Goal: Task Accomplishment & Management: Complete application form

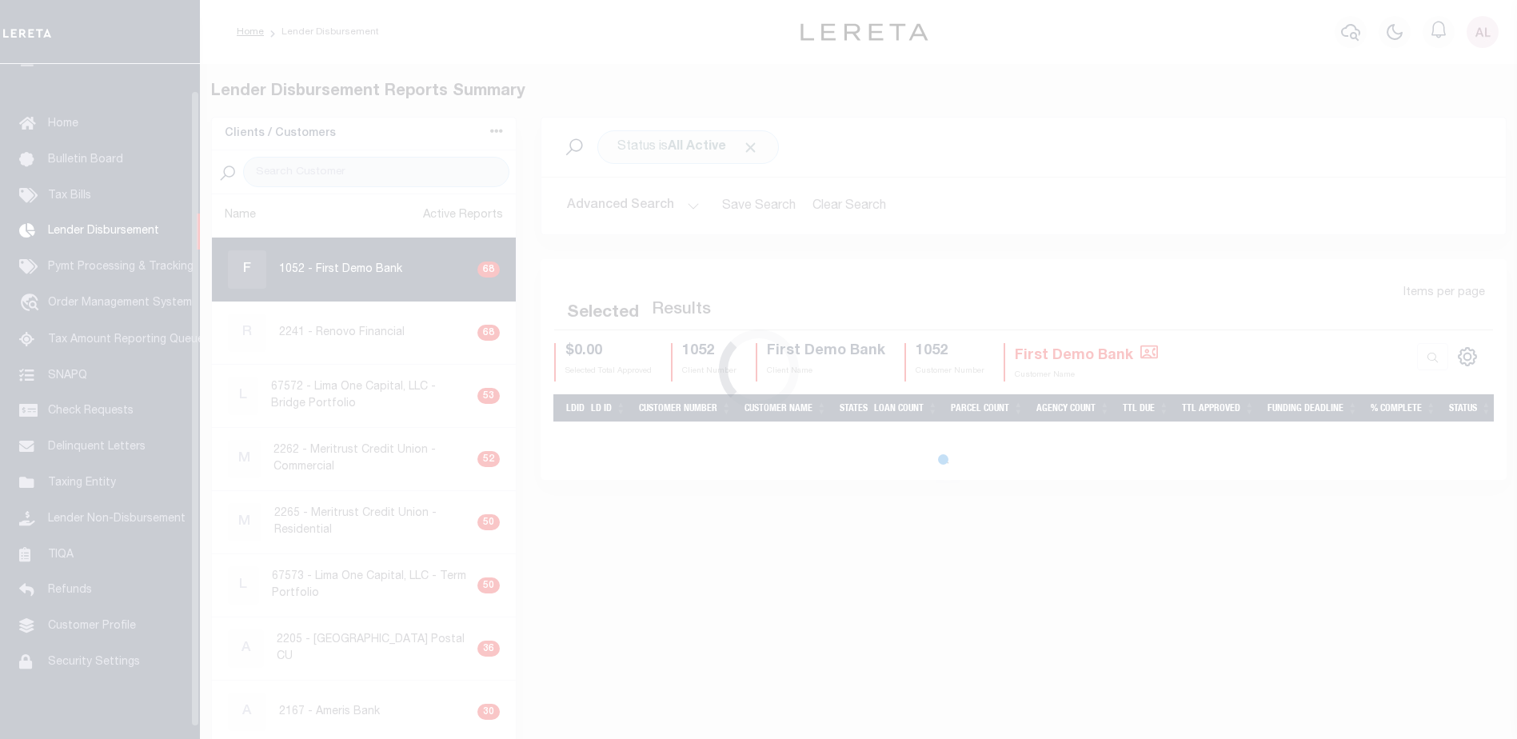
scroll to position [28, 0]
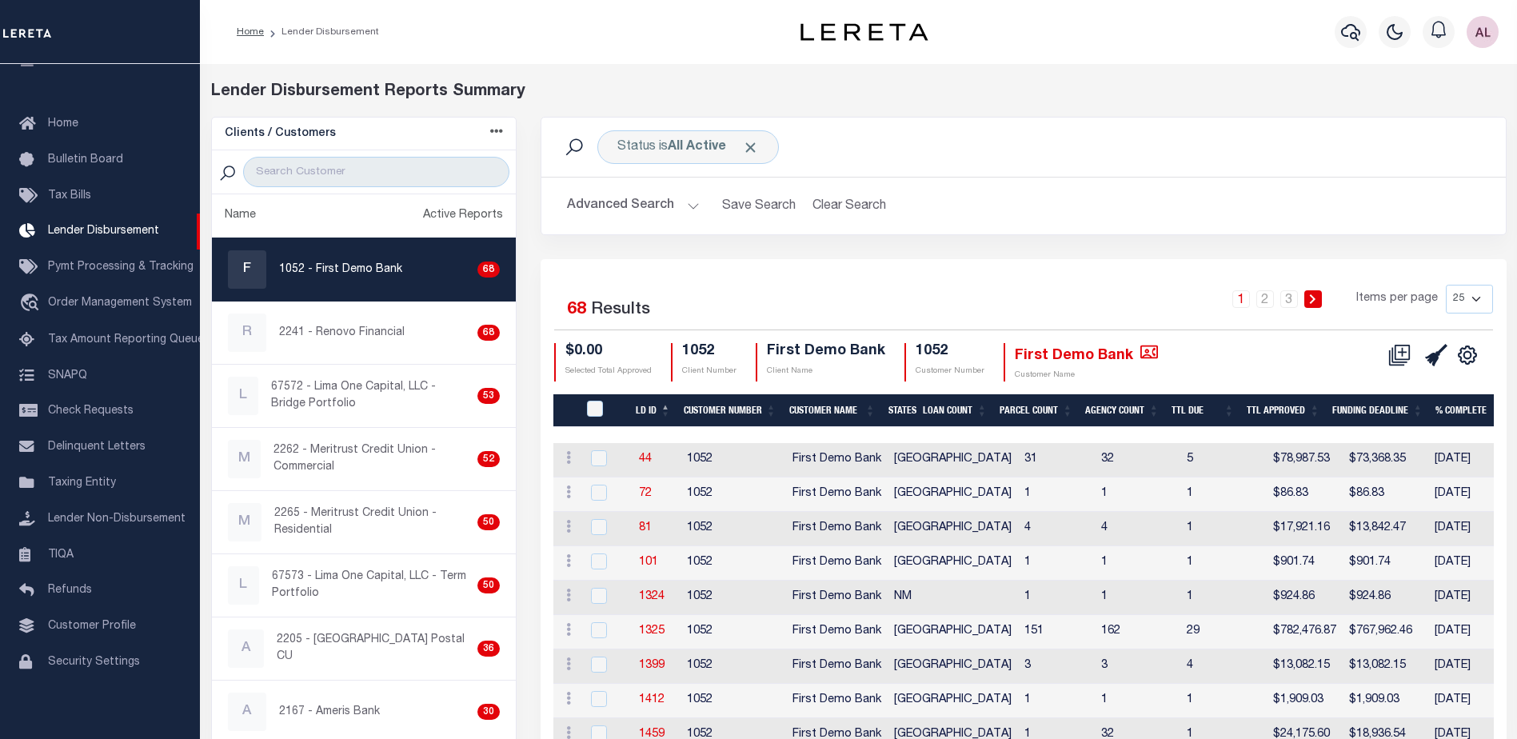
click at [1475, 298] on select "25 50 100 200" at bounding box center [1469, 299] width 47 height 29
select select "200"
click at [1446, 285] on select "25 50 100 200" at bounding box center [1469, 299] width 47 height 29
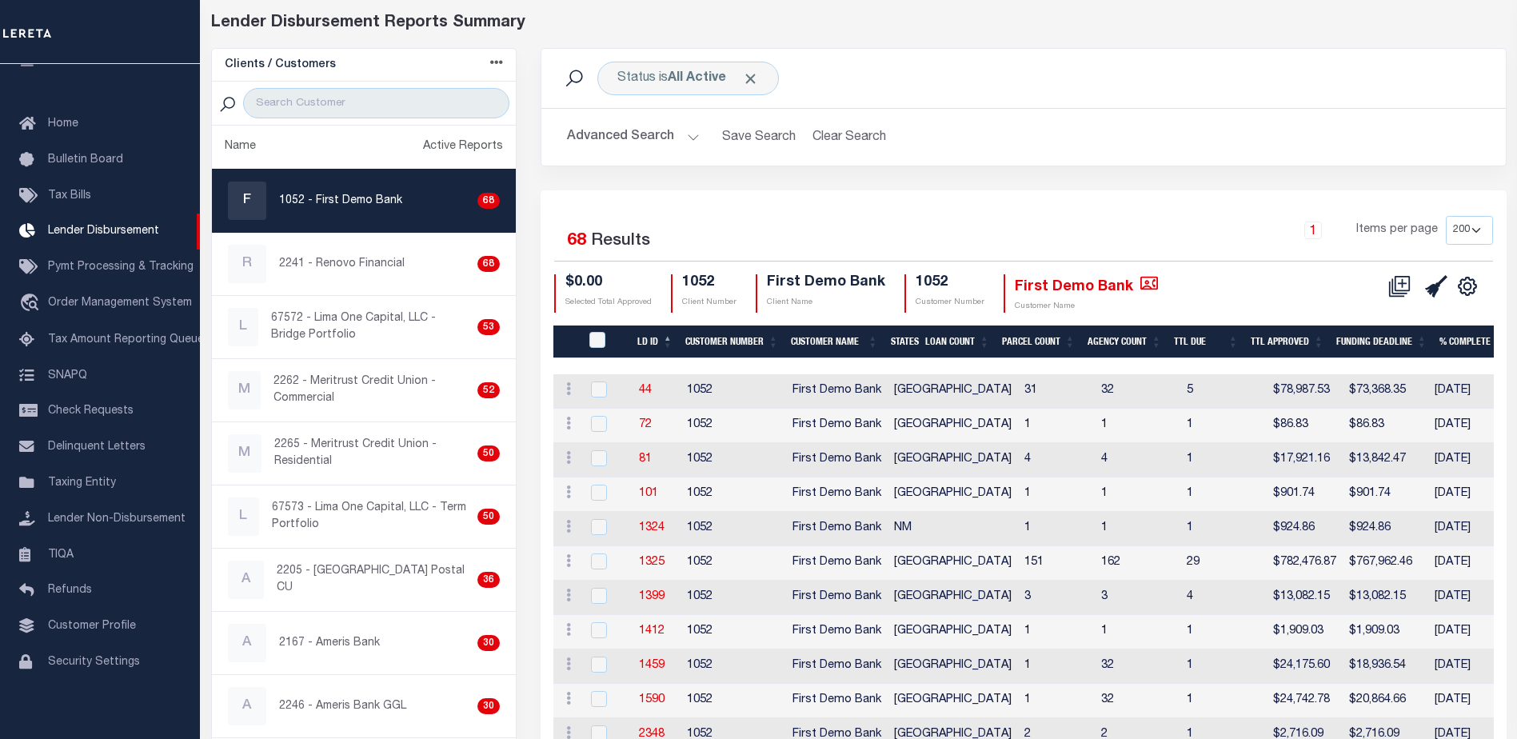
scroll to position [45, 0]
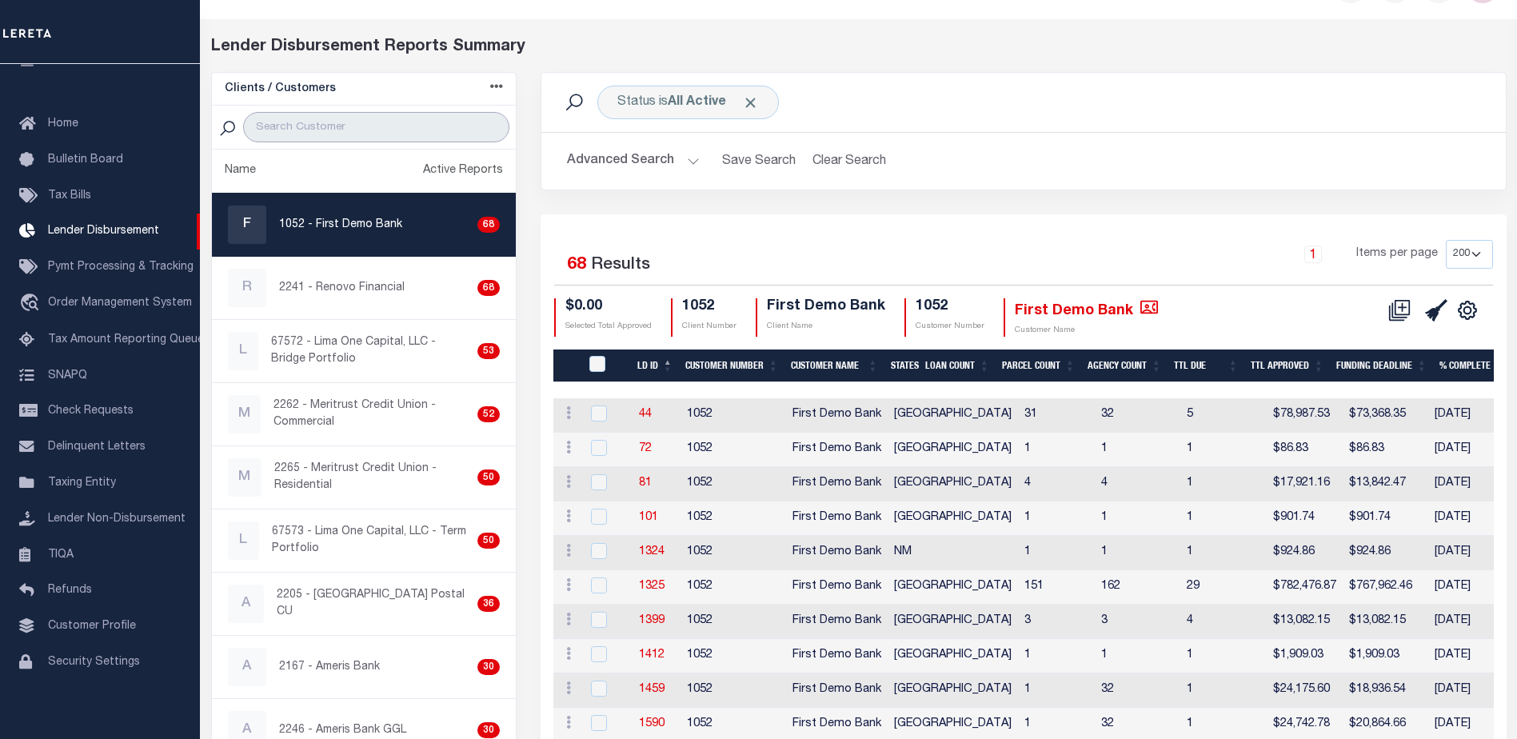
click at [319, 123] on input "search" at bounding box center [376, 127] width 266 height 30
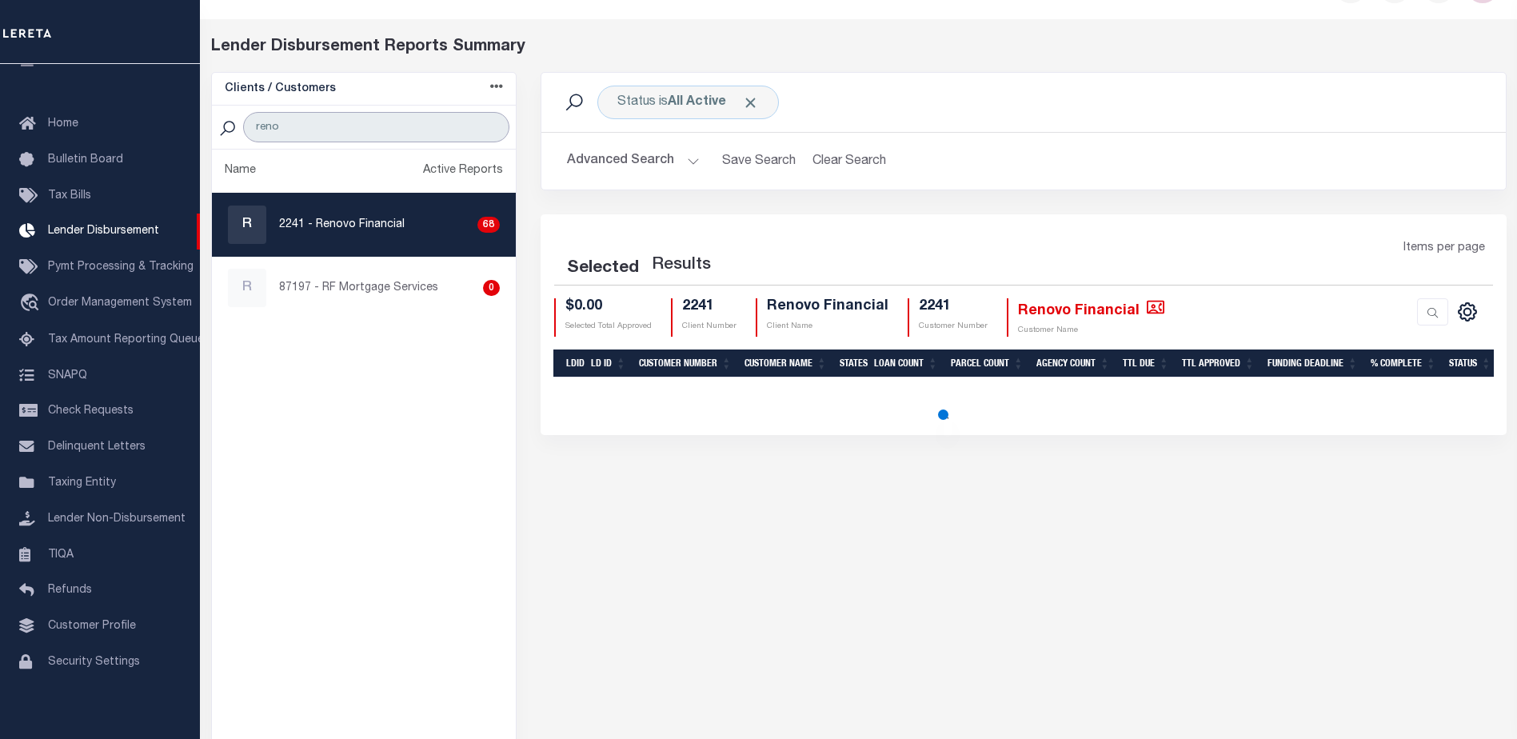
type input "reno"
click at [394, 230] on p "2241 - Renovo Financial" at bounding box center [342, 225] width 126 height 17
checkbox input "true"
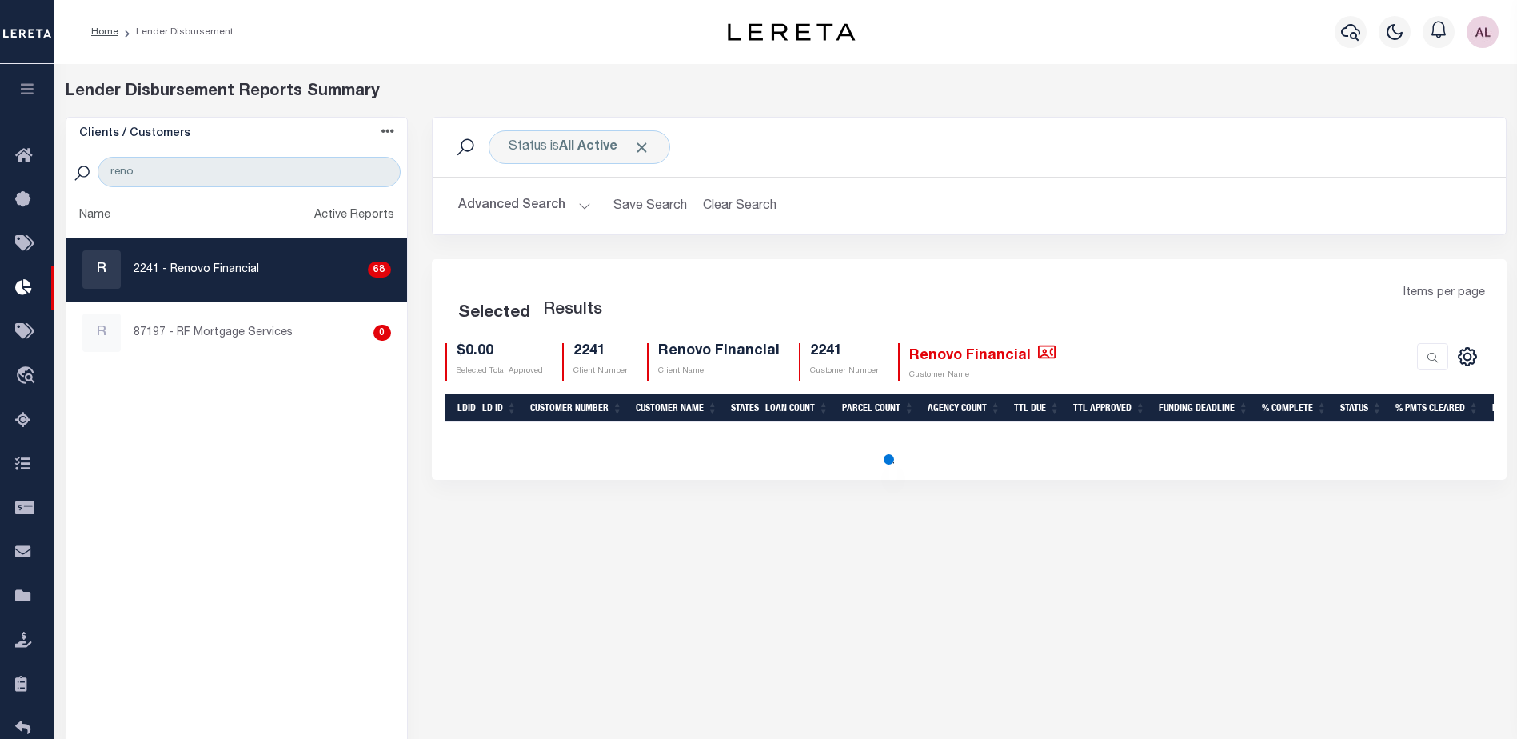
select select "200"
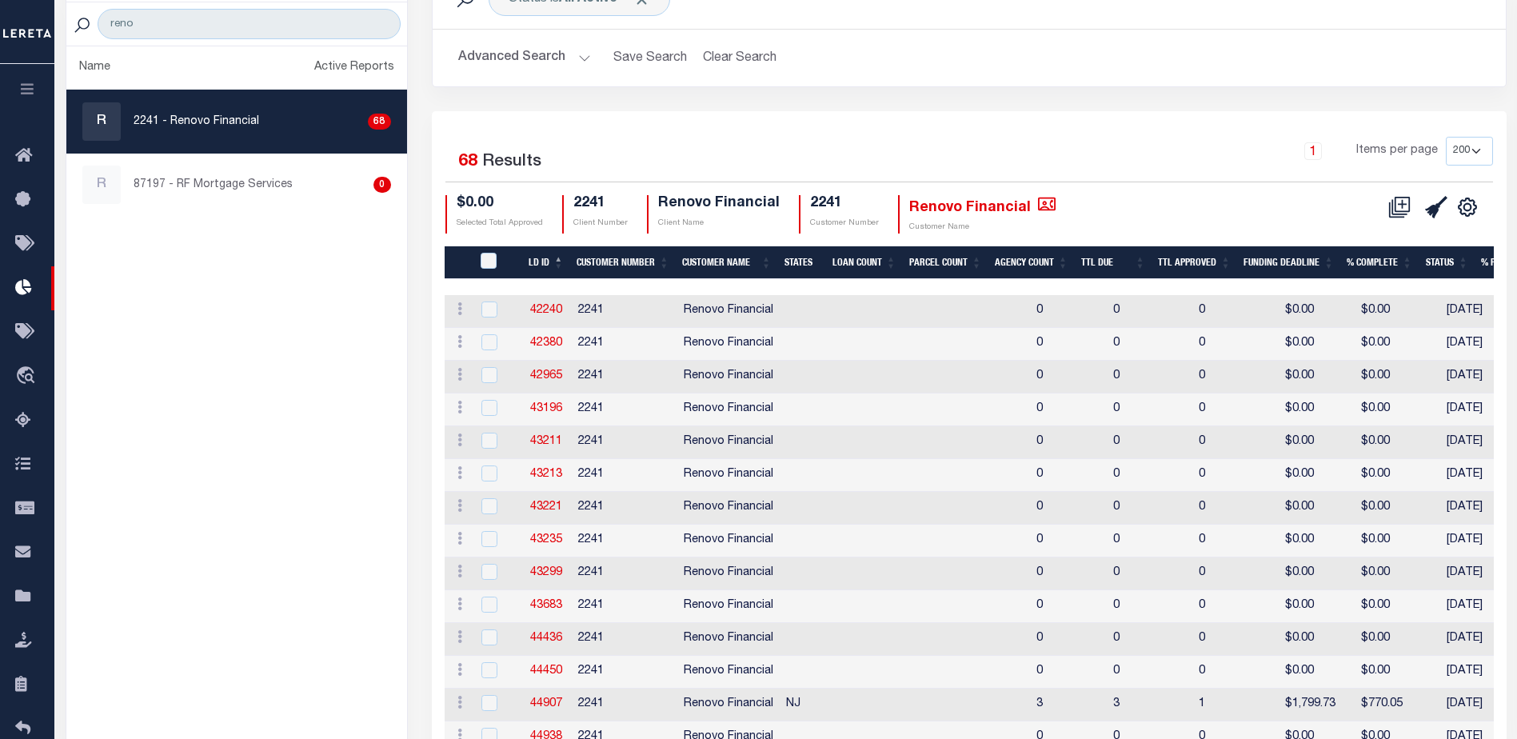
scroll to position [63, 0]
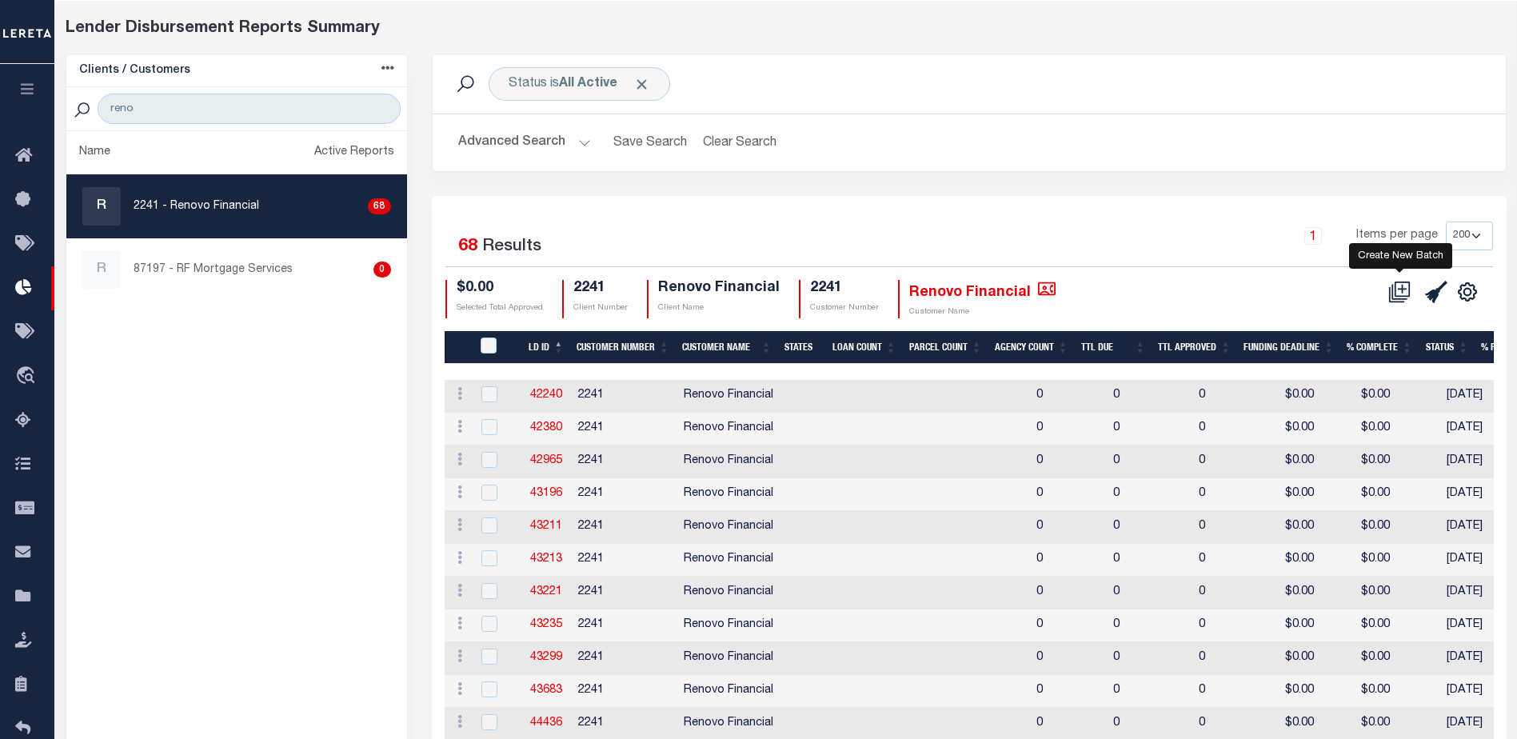
click at [1399, 293] on icon at bounding box center [1399, 292] width 22 height 22
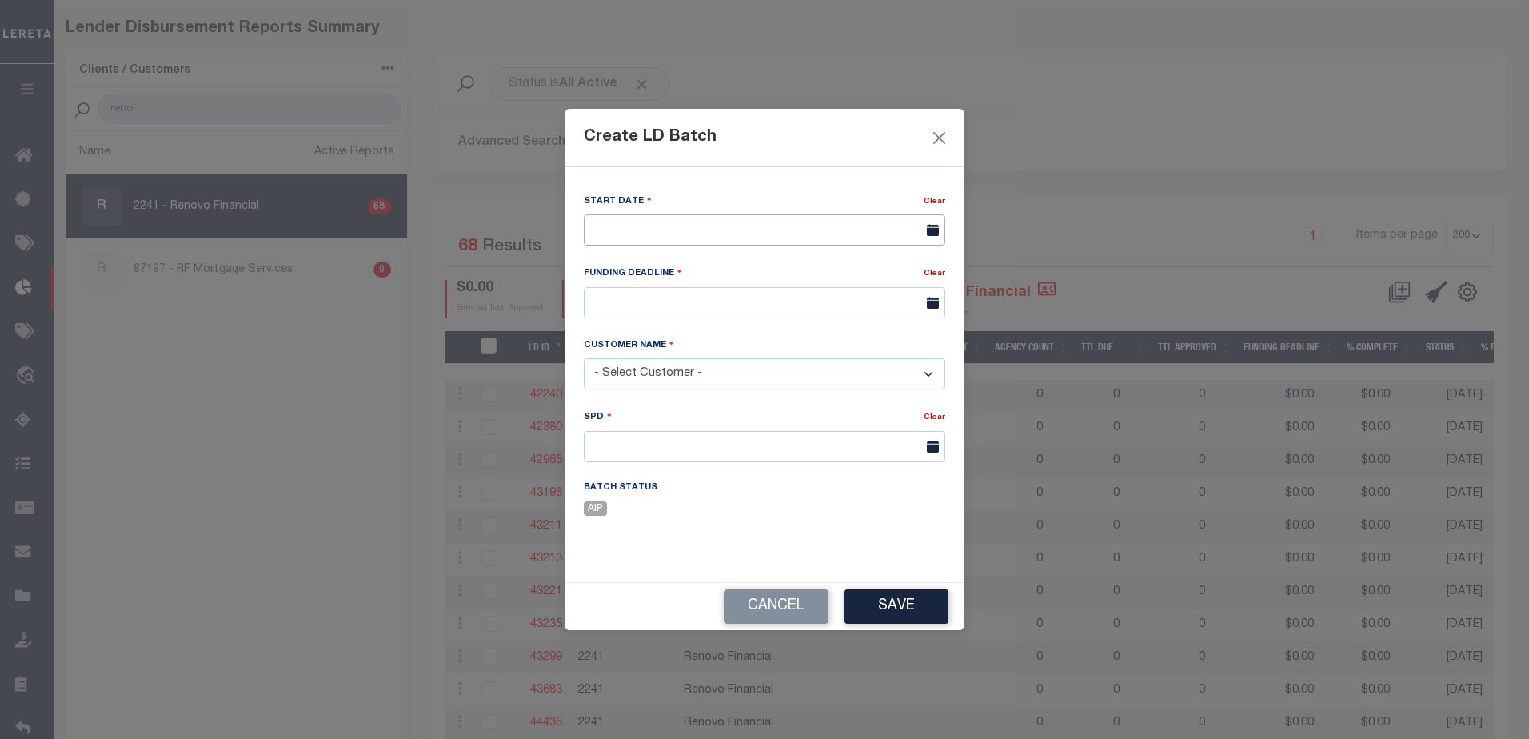
click at [670, 226] on input "text" at bounding box center [764, 229] width 361 height 31
click at [741, 413] on span "21" at bounding box center [741, 412] width 31 height 31
type input "[DATE]"
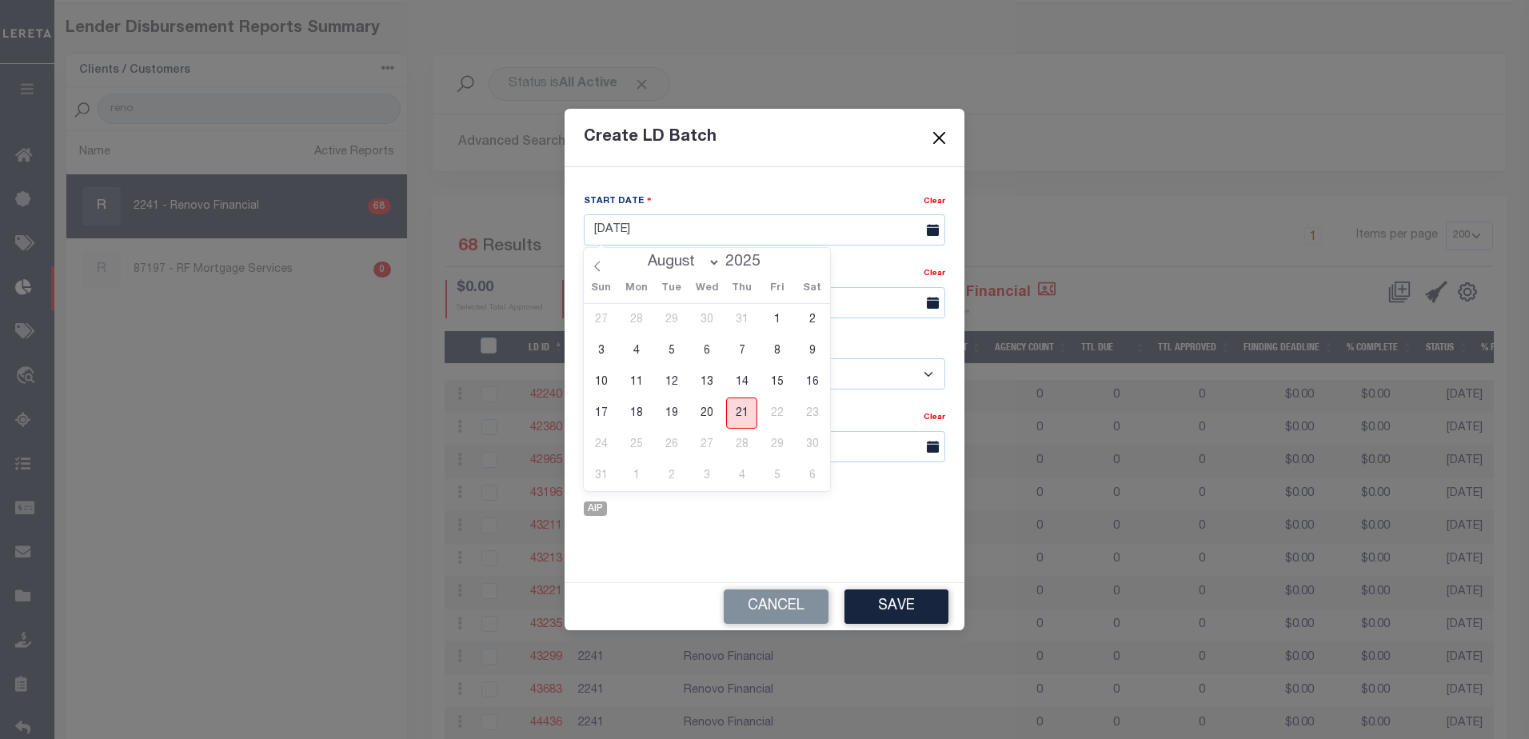
click at [740, 413] on span "21" at bounding box center [741, 412] width 31 height 31
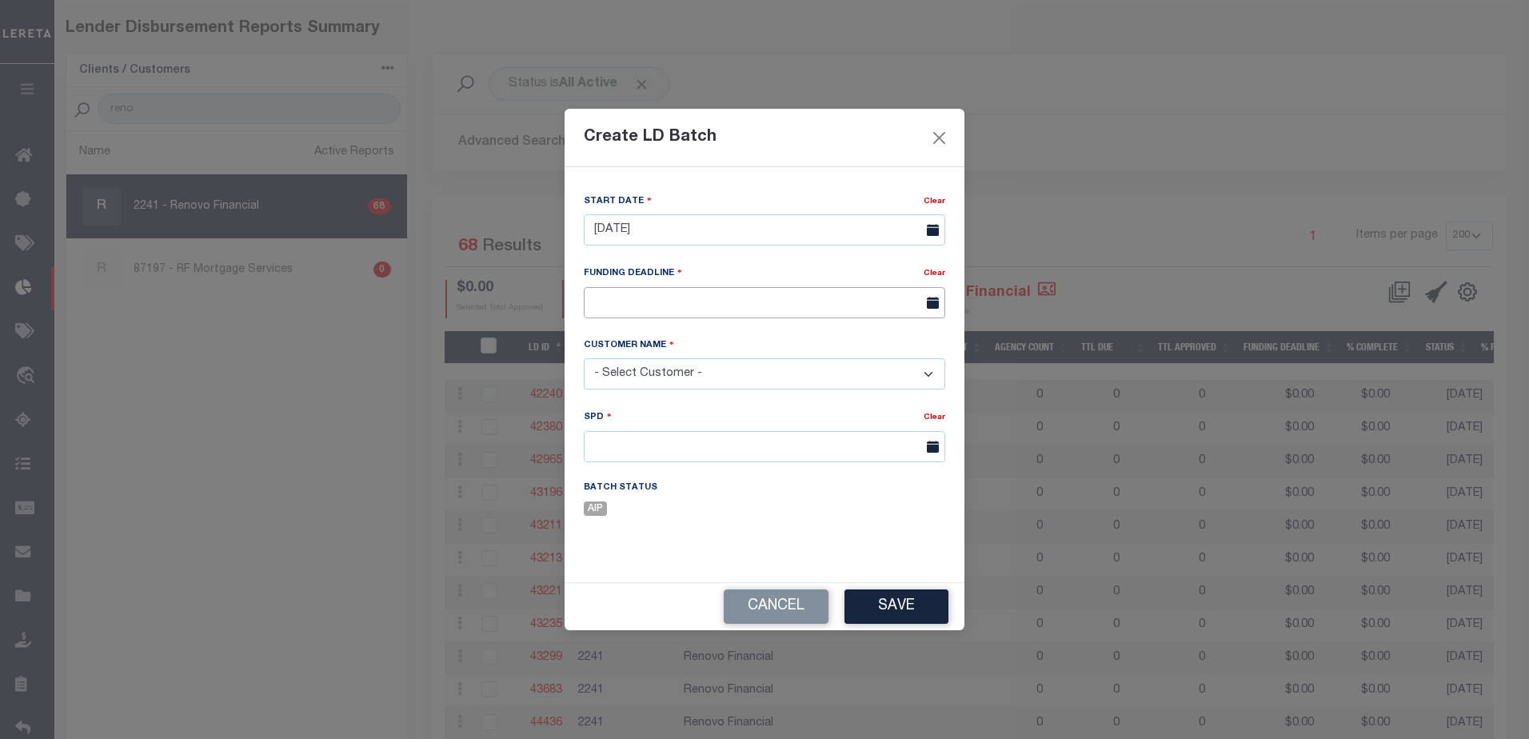
click at [601, 298] on input "text" at bounding box center [764, 302] width 361 height 31
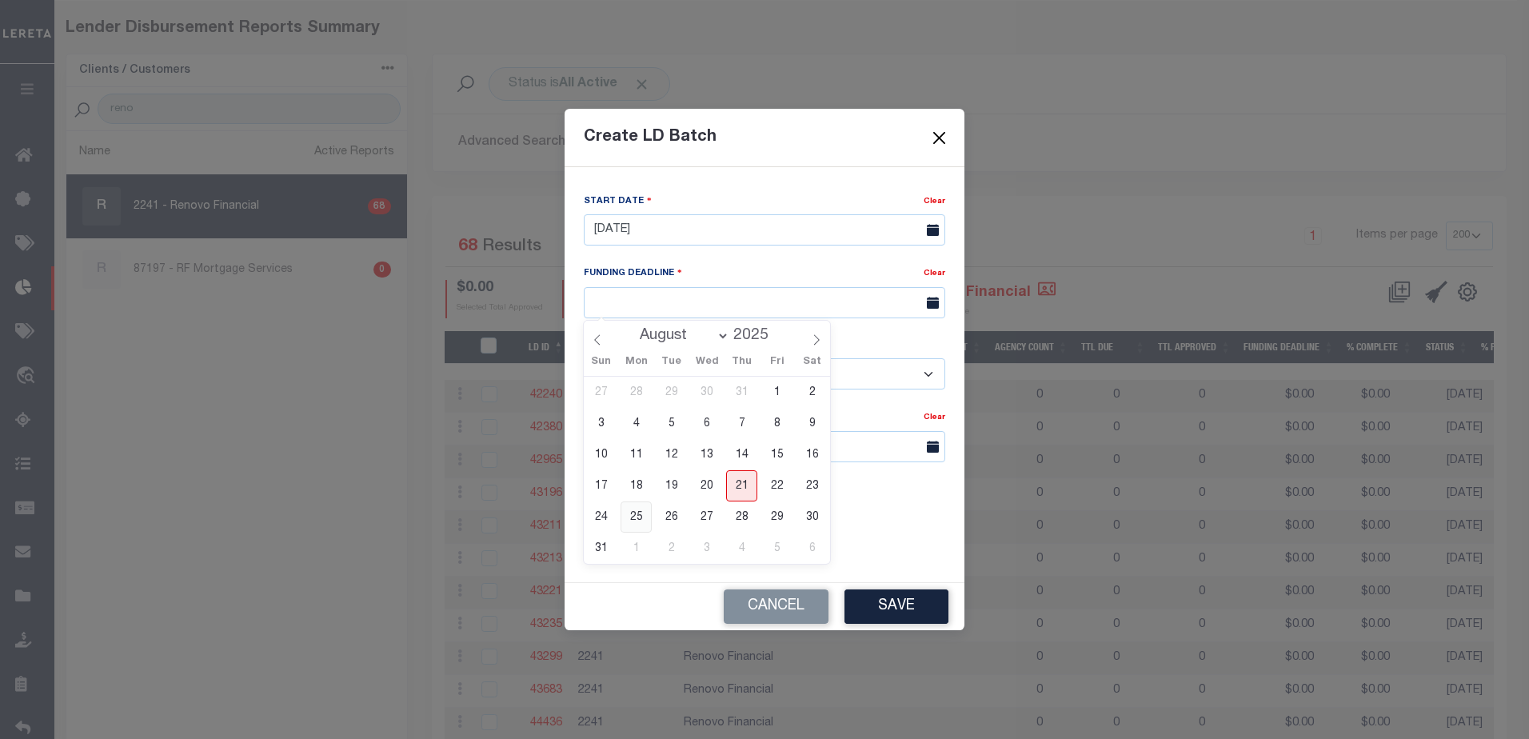
click at [636, 519] on span "25" at bounding box center [636, 516] width 31 height 31
type input "08/25/25"
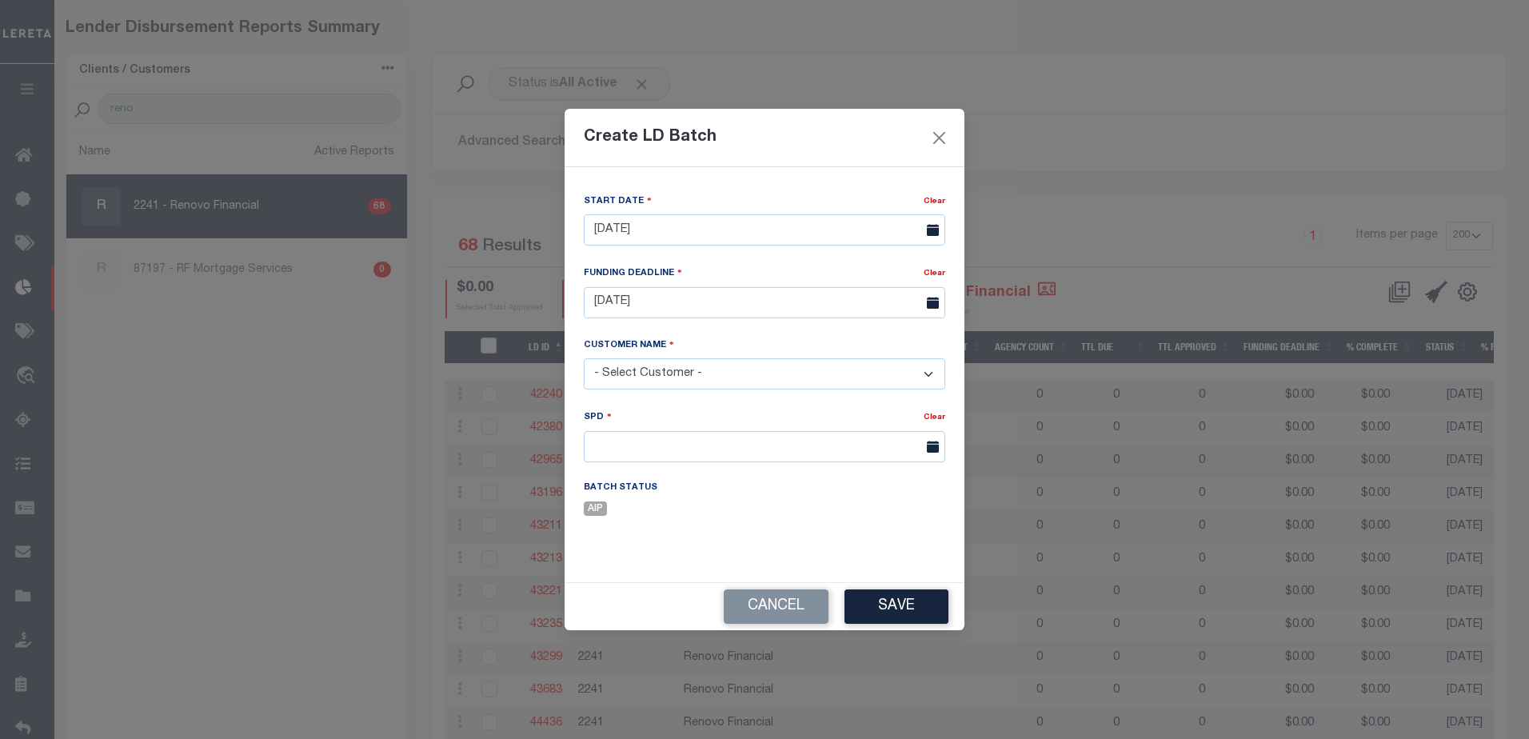
click at [632, 373] on select "- Select Customer - Accumatch - Refunds All In Credit Union Amarillo National B…" at bounding box center [764, 373] width 361 height 31
select select "2241"
click at [584, 358] on select "- Select Customer - Accumatch - Refunds All In Credit Union Amarillo National B…" at bounding box center [764, 373] width 361 height 31
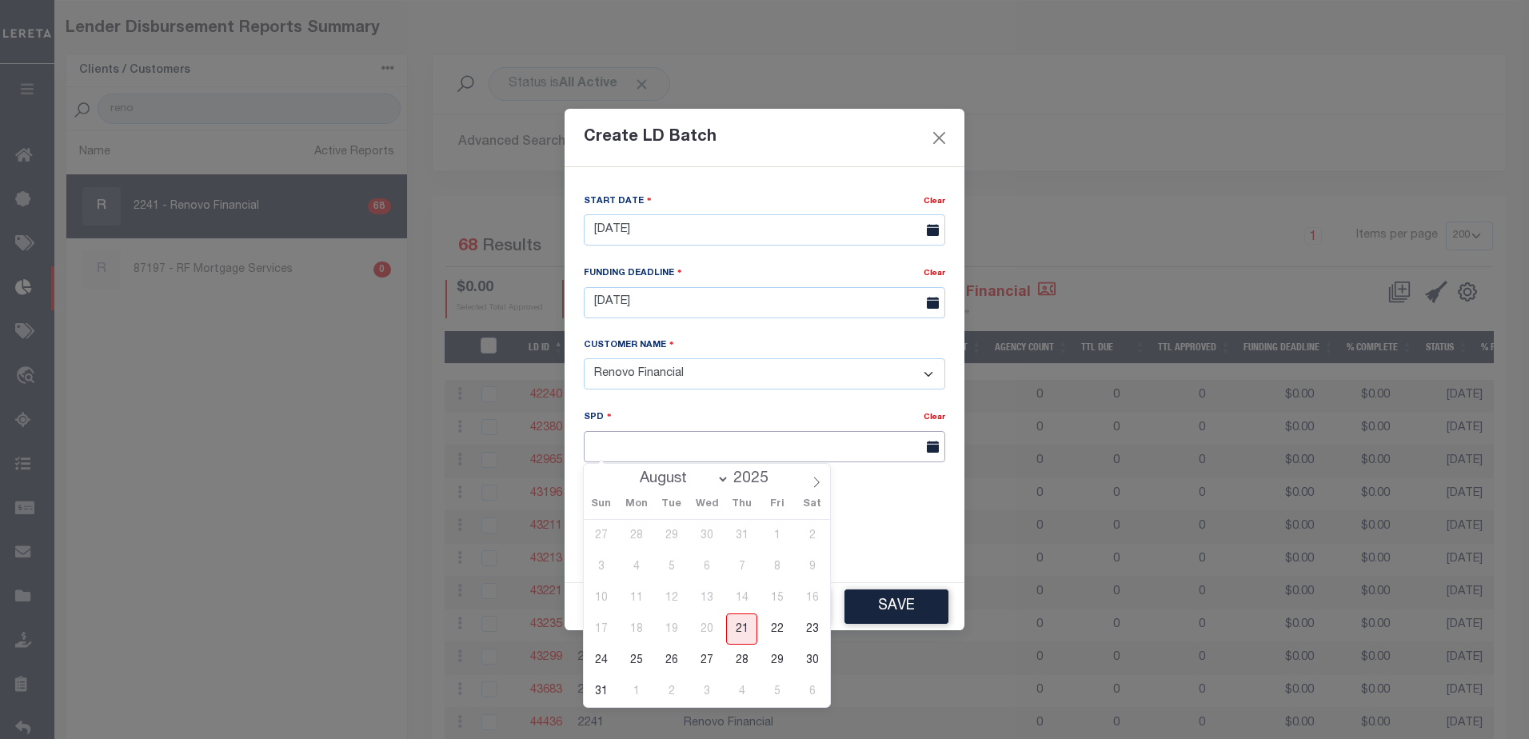
click at [610, 445] on input "text" at bounding box center [764, 446] width 361 height 31
click at [676, 661] on span "26" at bounding box center [671, 660] width 31 height 31
type input "[DATE]"
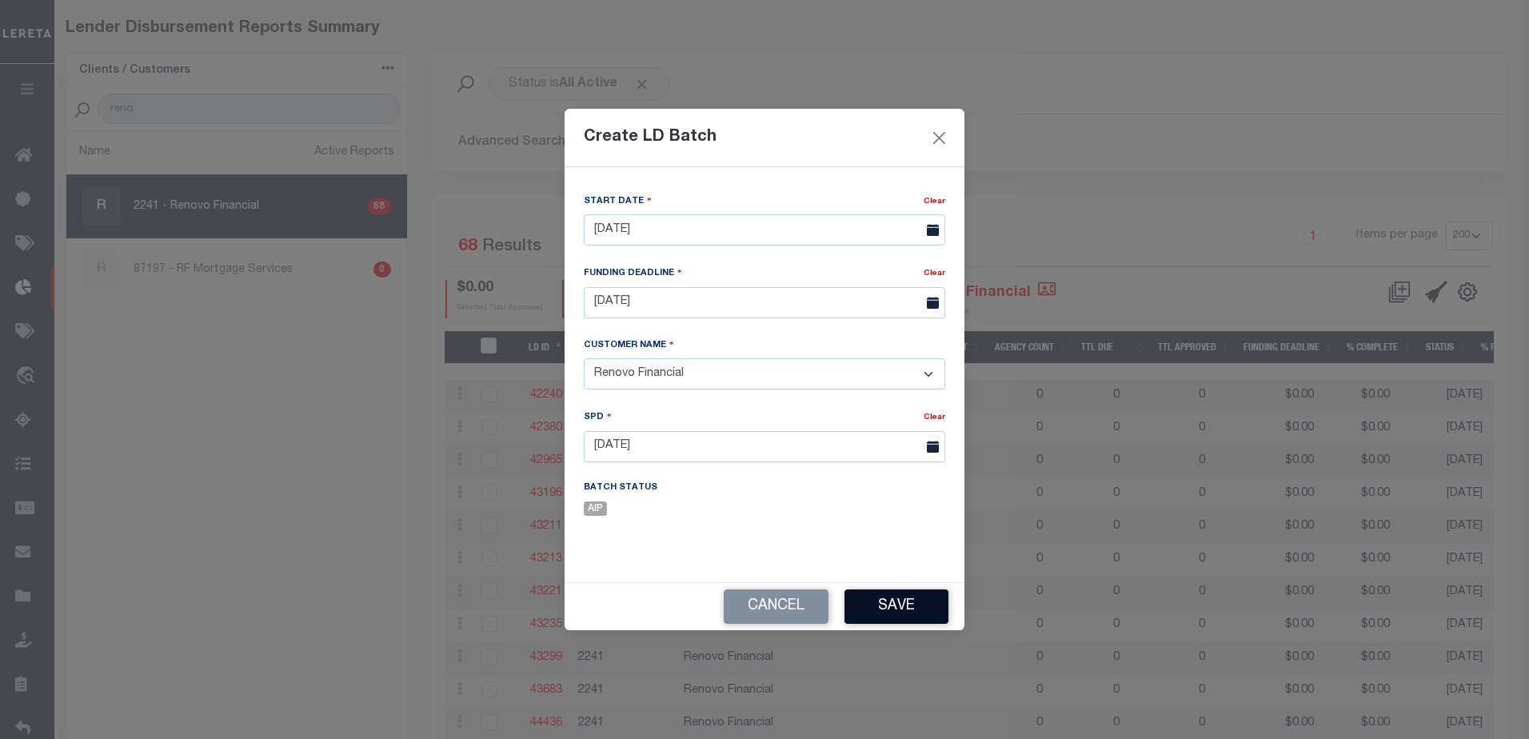
click at [893, 595] on button "Save" at bounding box center [897, 606] width 104 height 34
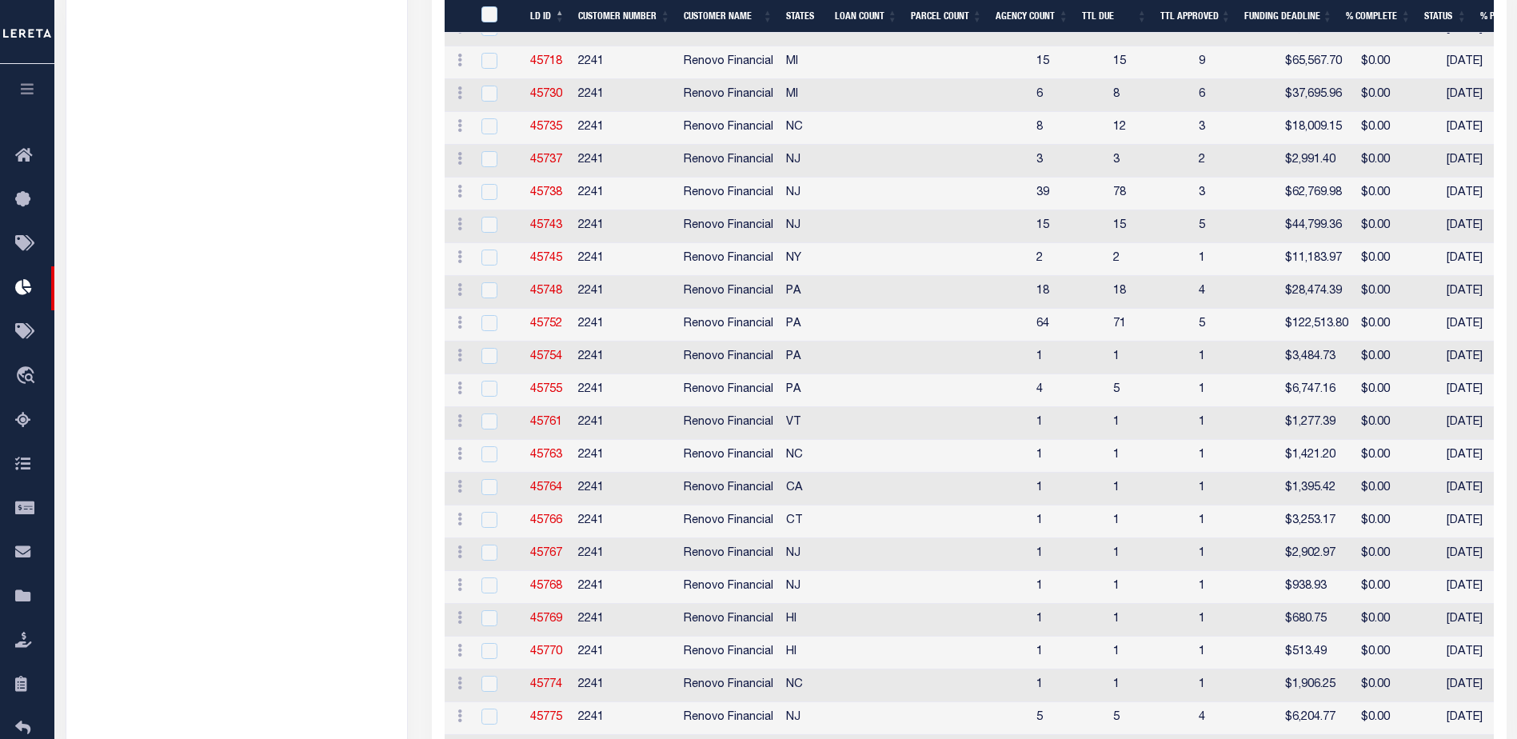
scroll to position [2041, 0]
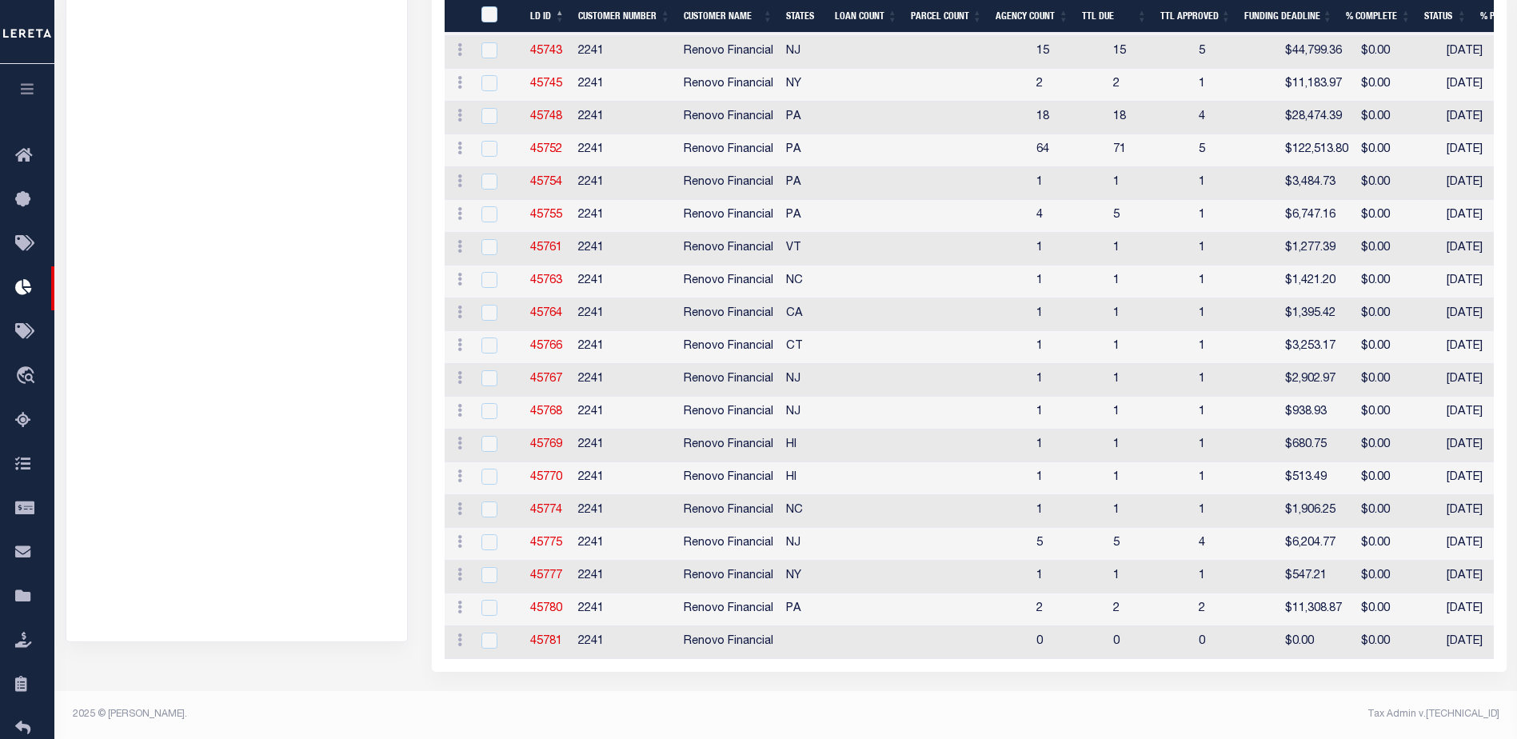
click at [566, 594] on td "45780" at bounding box center [548, 609] width 48 height 33
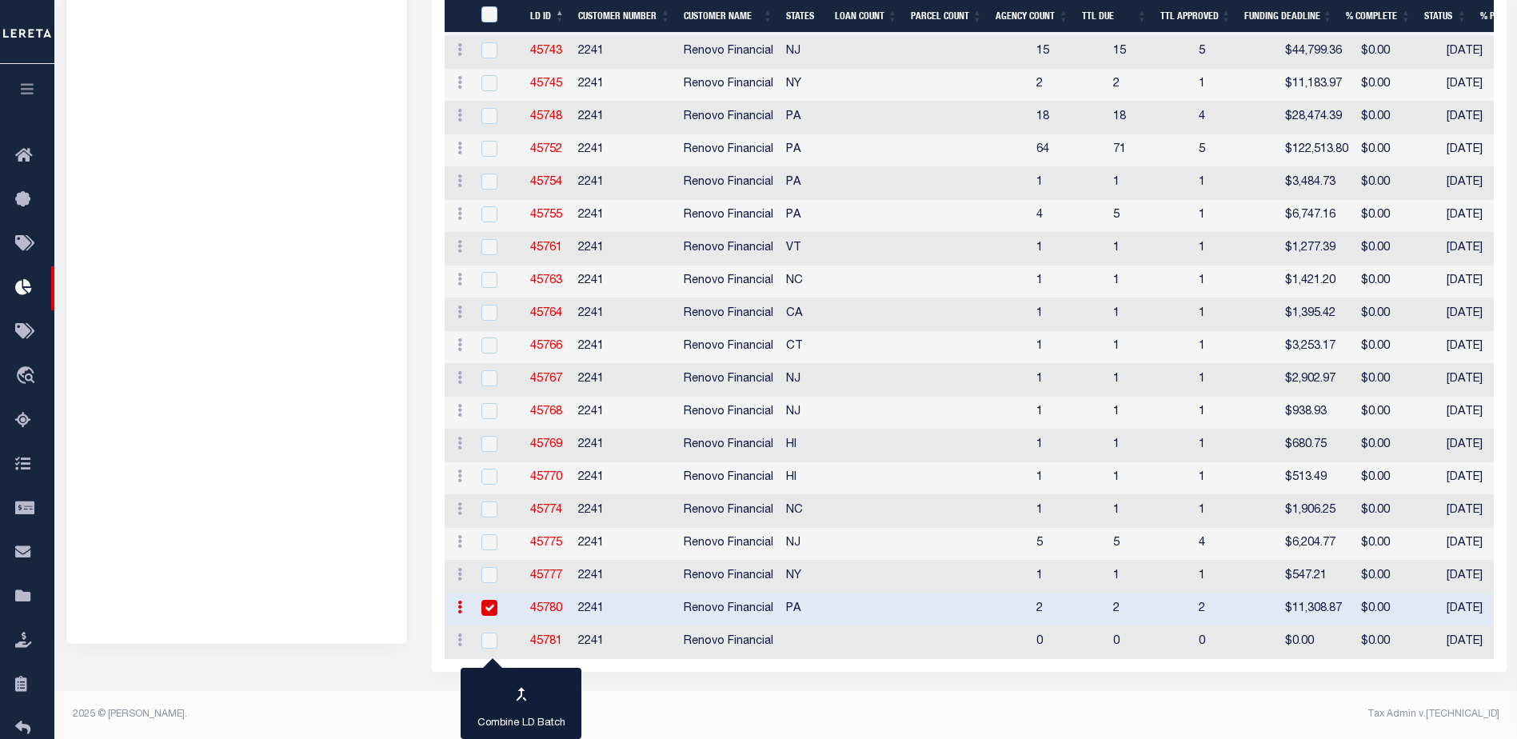
scroll to position [2038, 0]
click at [558, 603] on link "45780" at bounding box center [546, 608] width 32 height 11
checkbox input "false"
checkbox input "true"
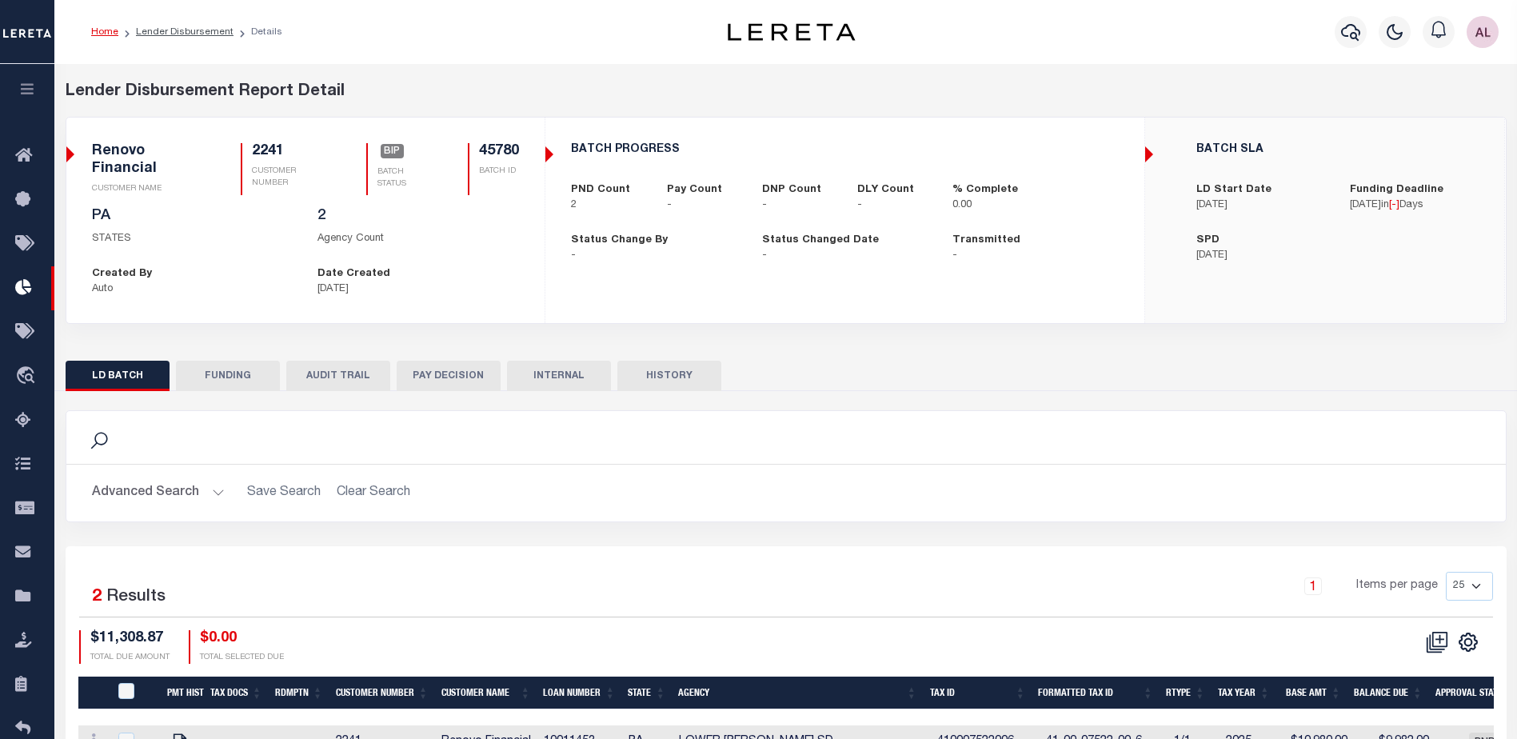
checkbox input "true"
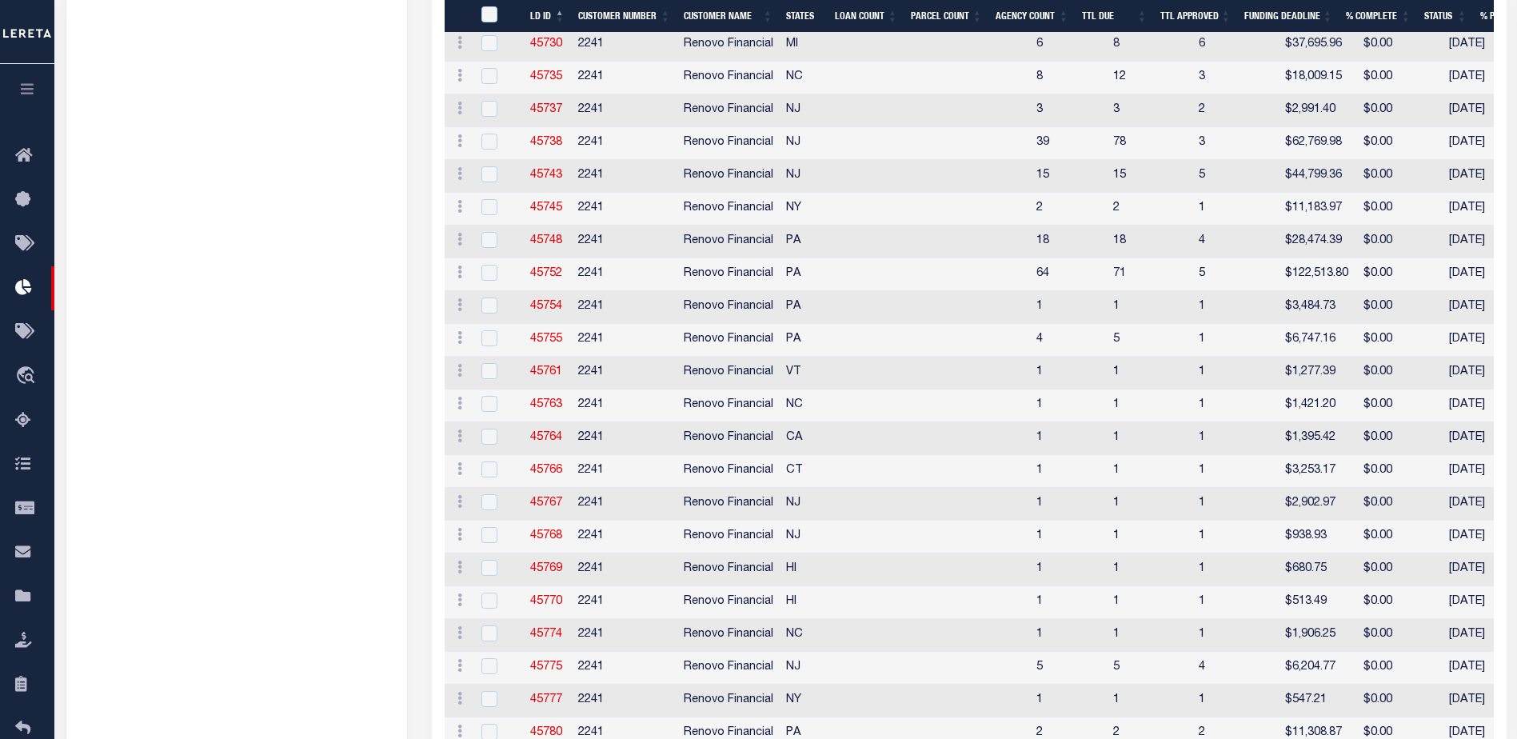
scroll to position [2075, 0]
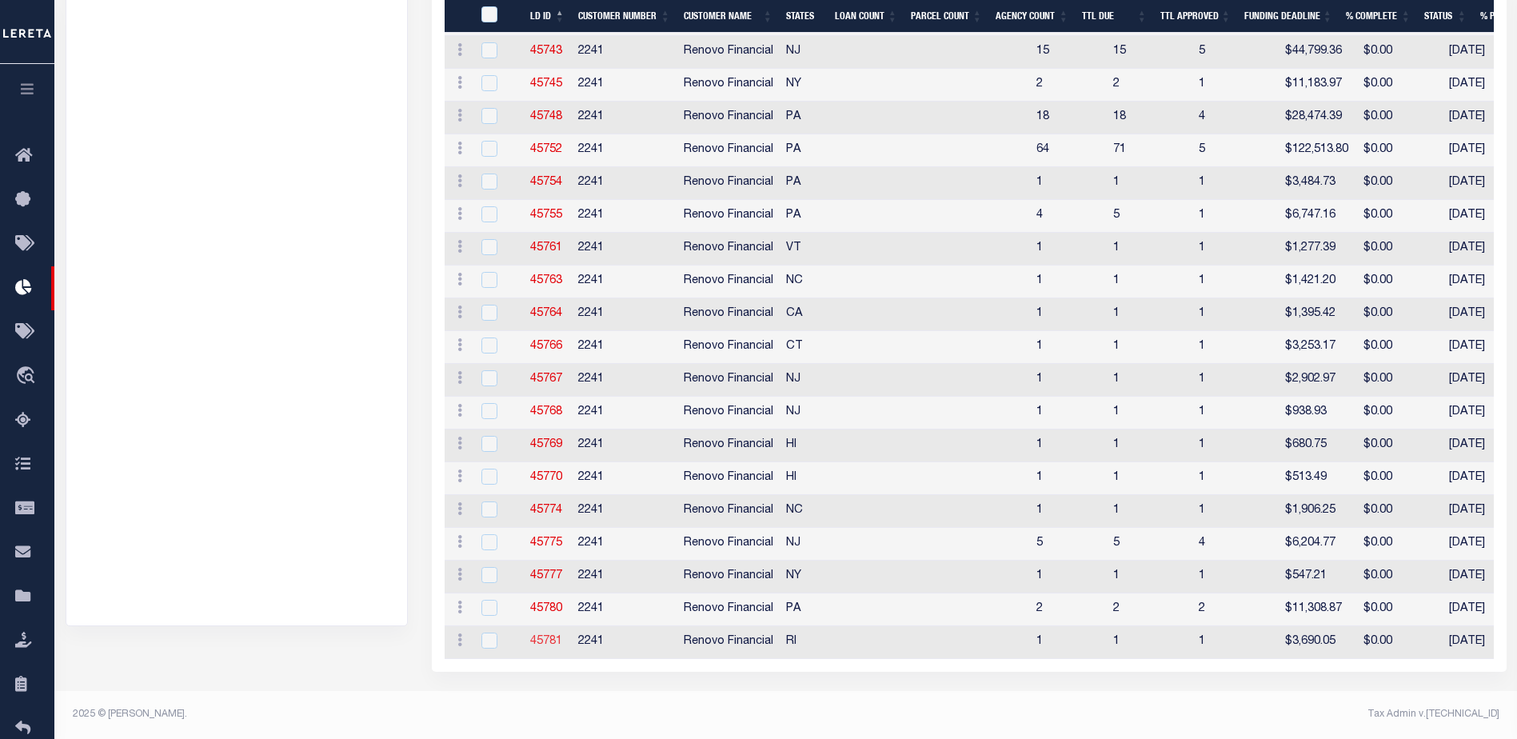
click at [544, 636] on link "45781" at bounding box center [546, 641] width 32 height 11
checkbox input "true"
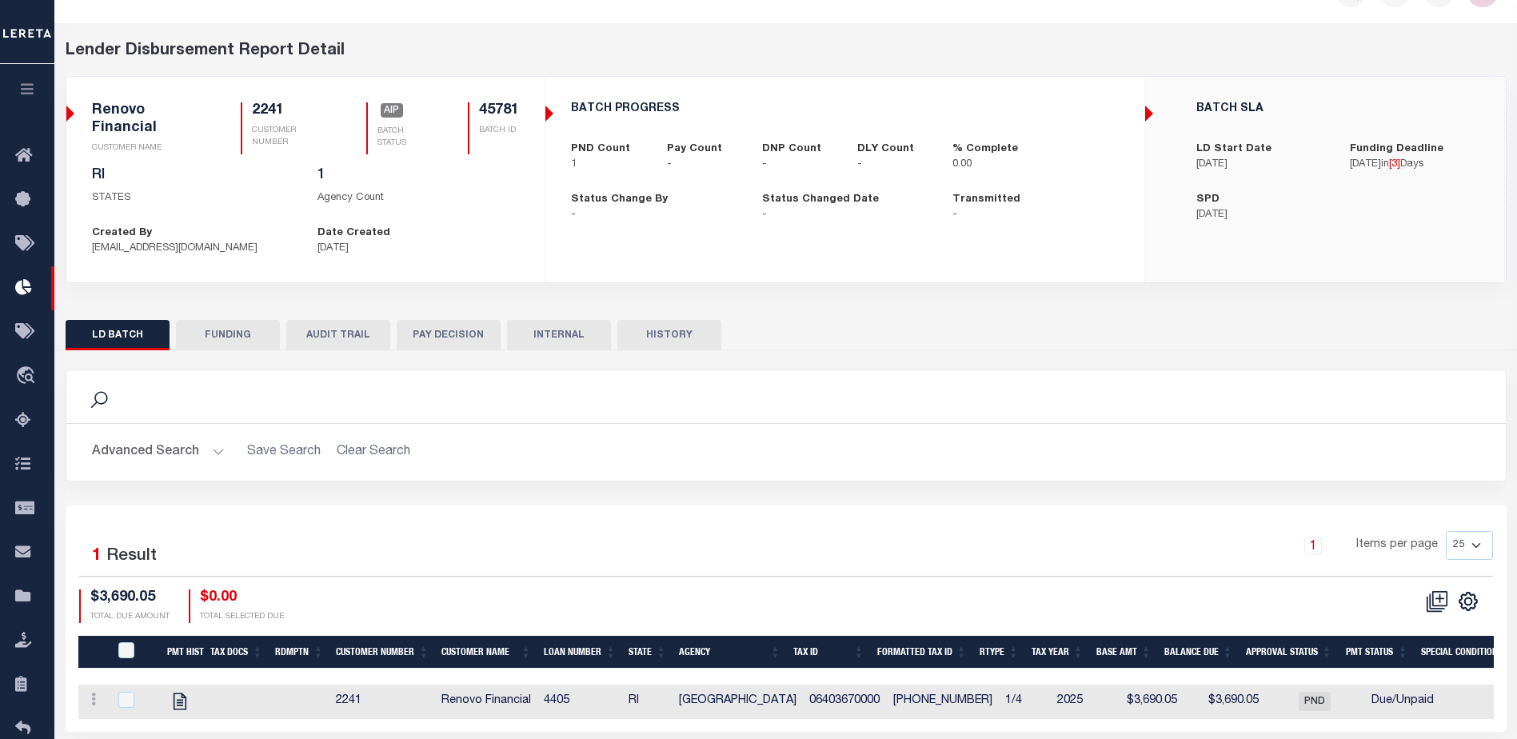
scroll to position [109, 0]
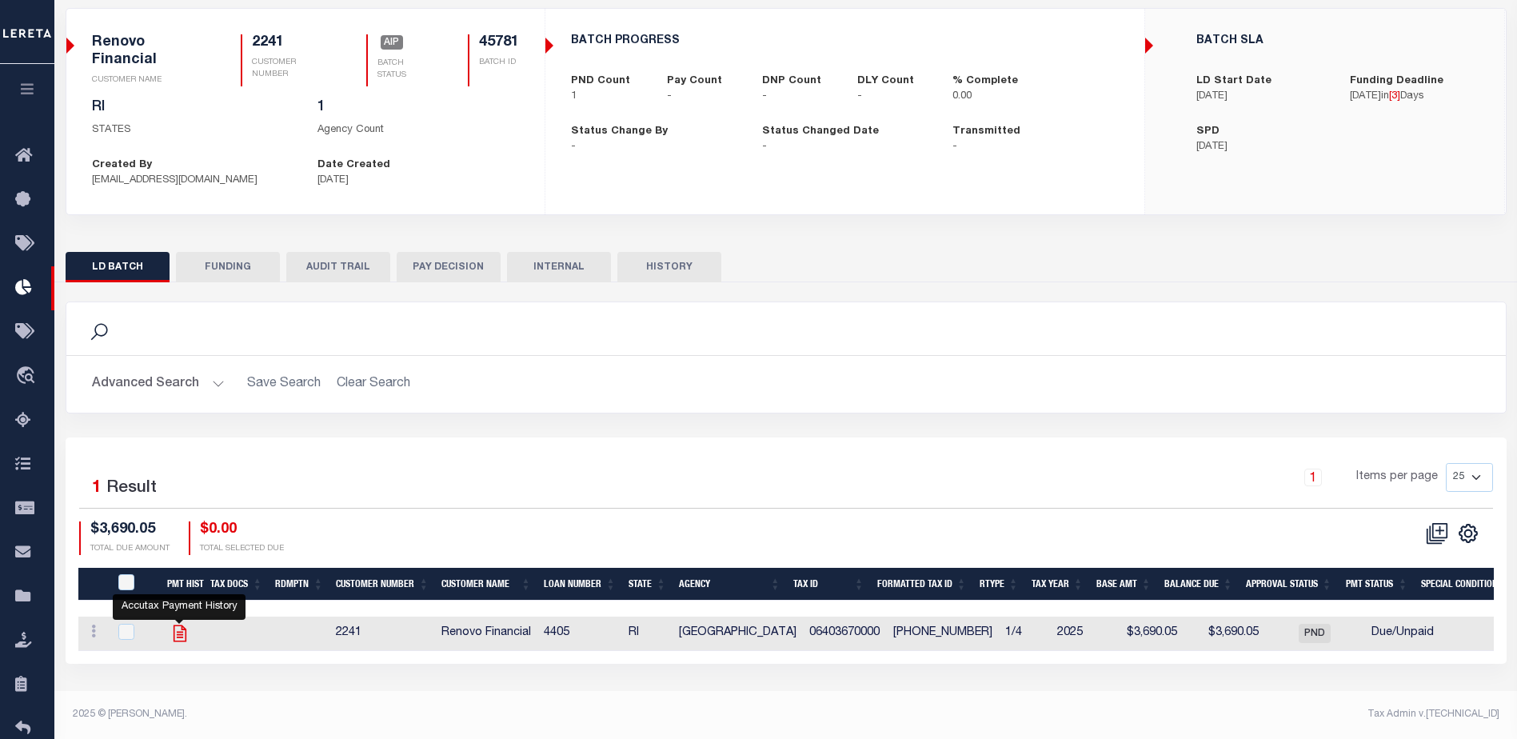
click at [183, 629] on icon "" at bounding box center [179, 633] width 13 height 17
checkbox input "true"
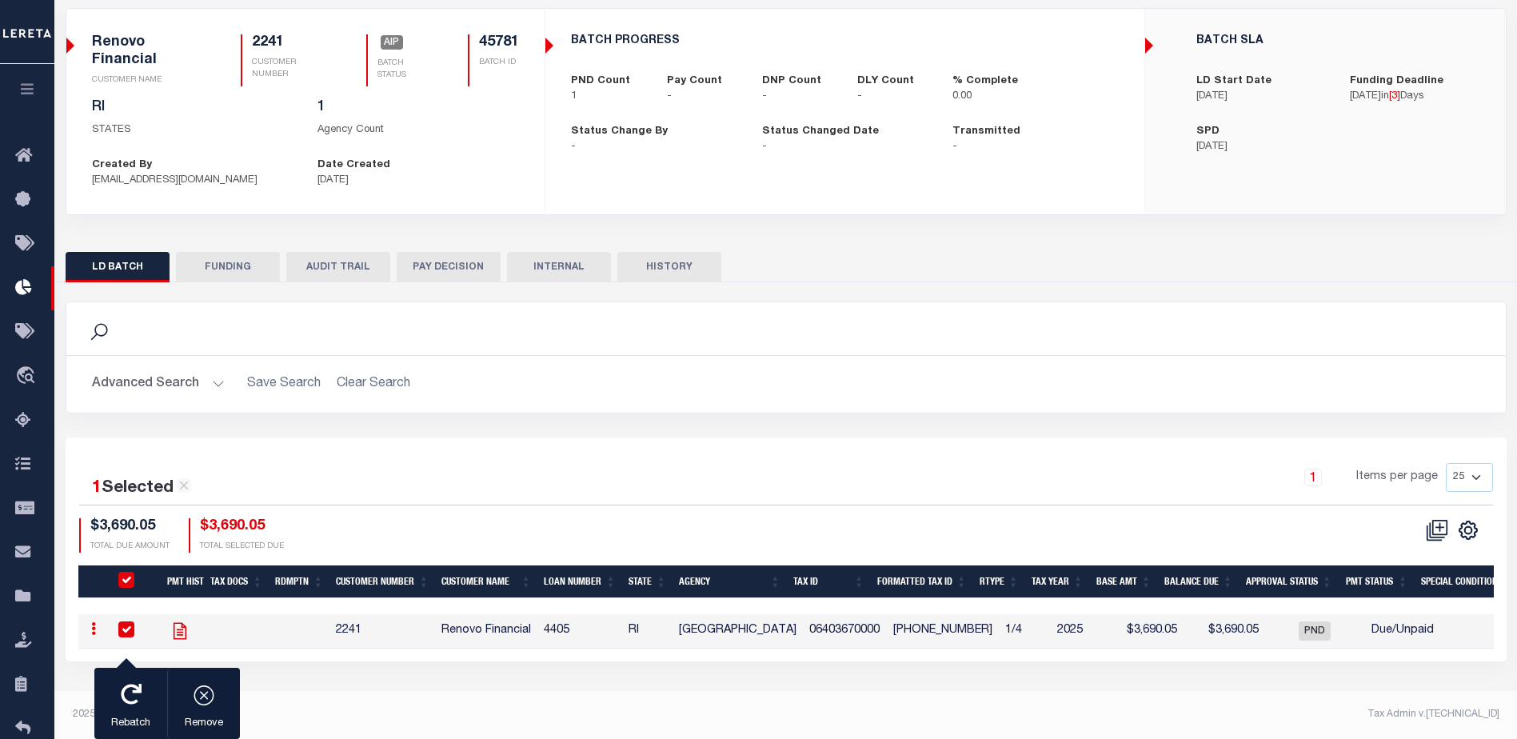
checkbox input "true"
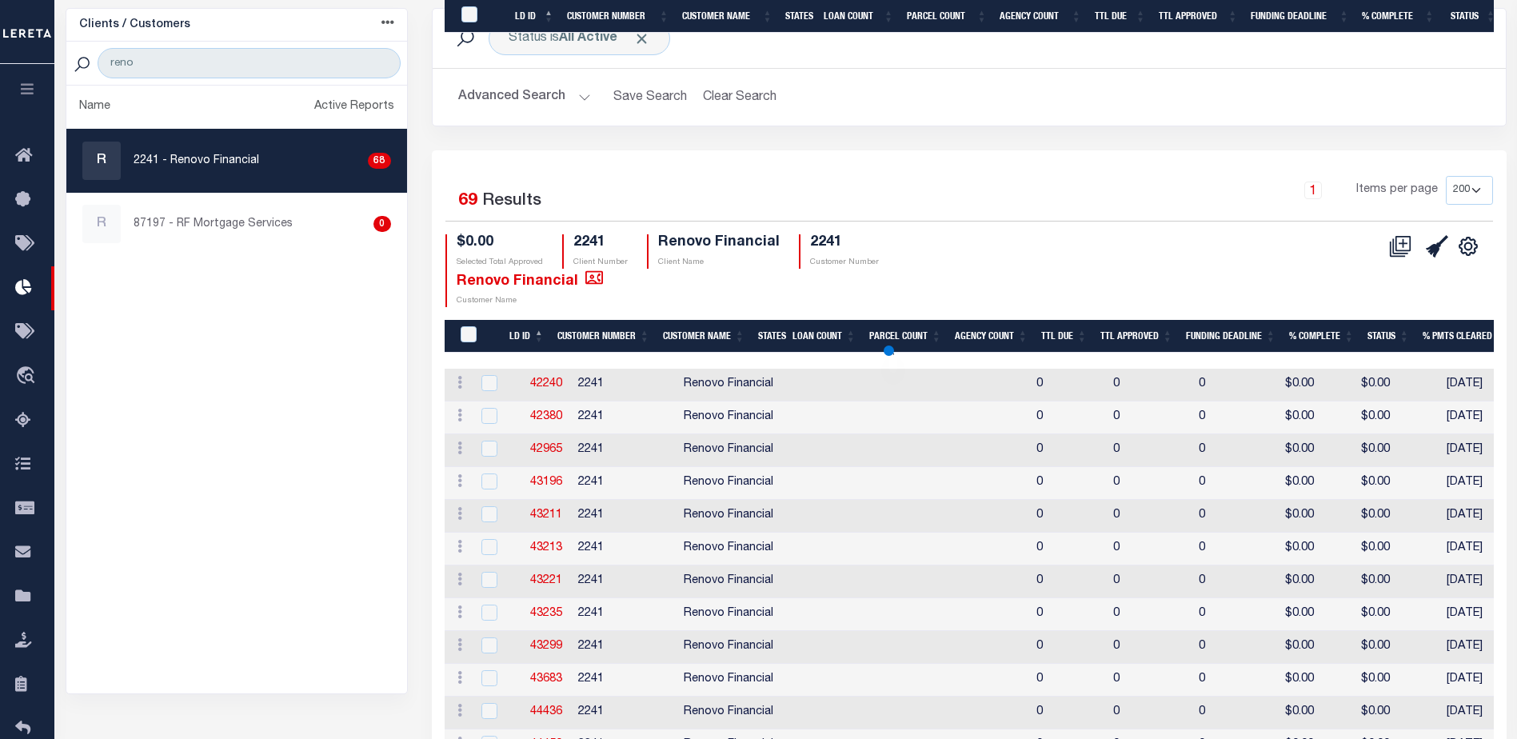
scroll to position [2075, 0]
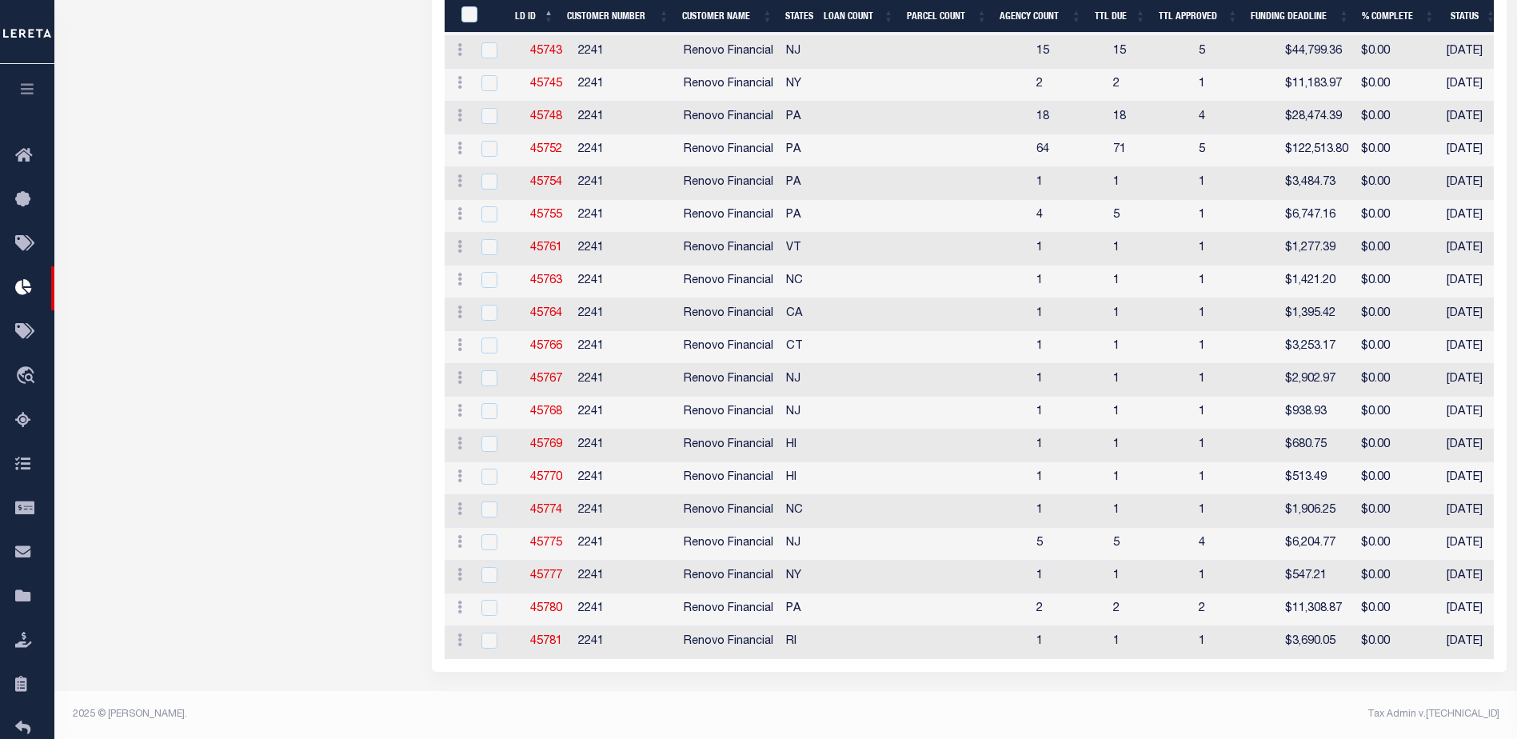
checkbox input "true"
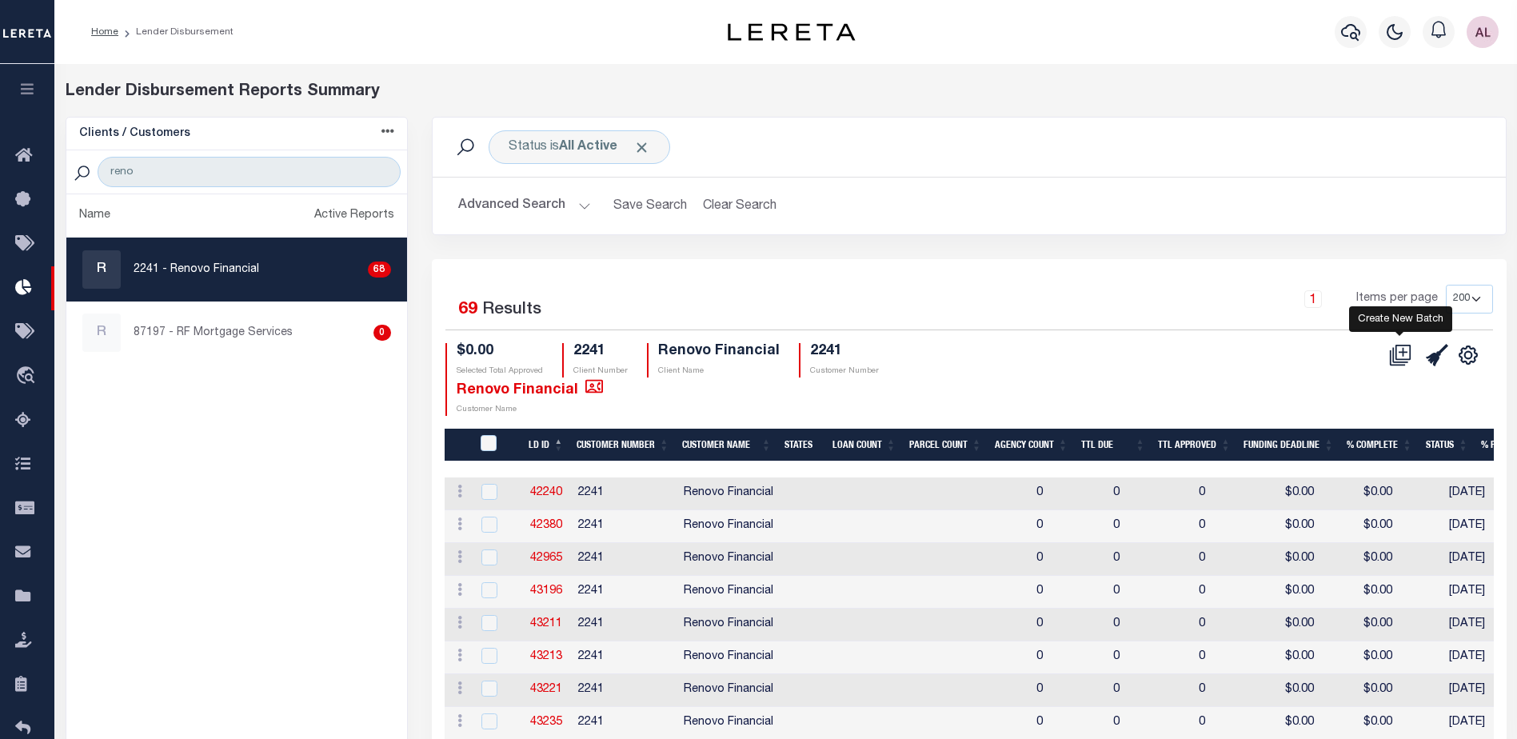
click at [1401, 351] on icon at bounding box center [1400, 355] width 22 height 22
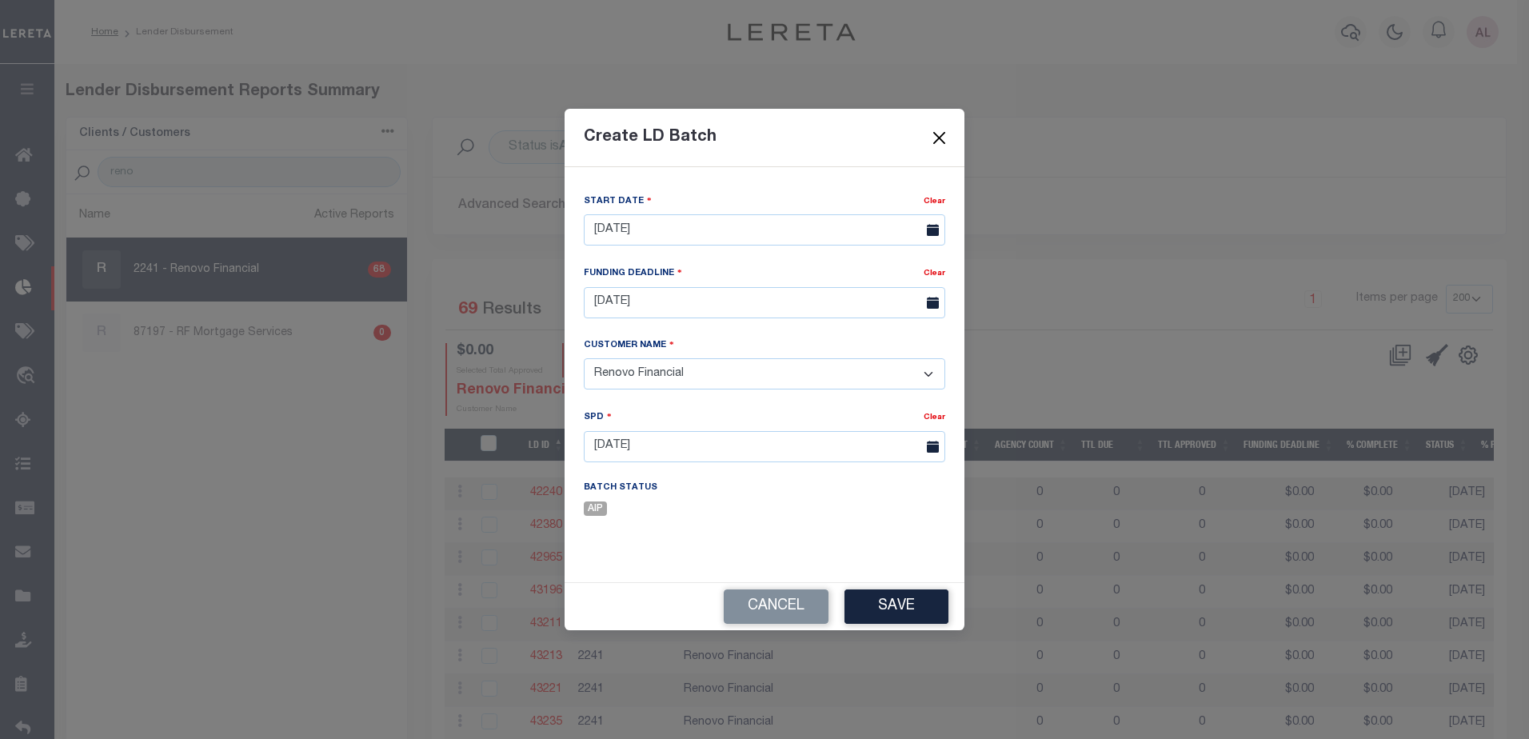
click at [940, 137] on button "Close" at bounding box center [939, 137] width 21 height 21
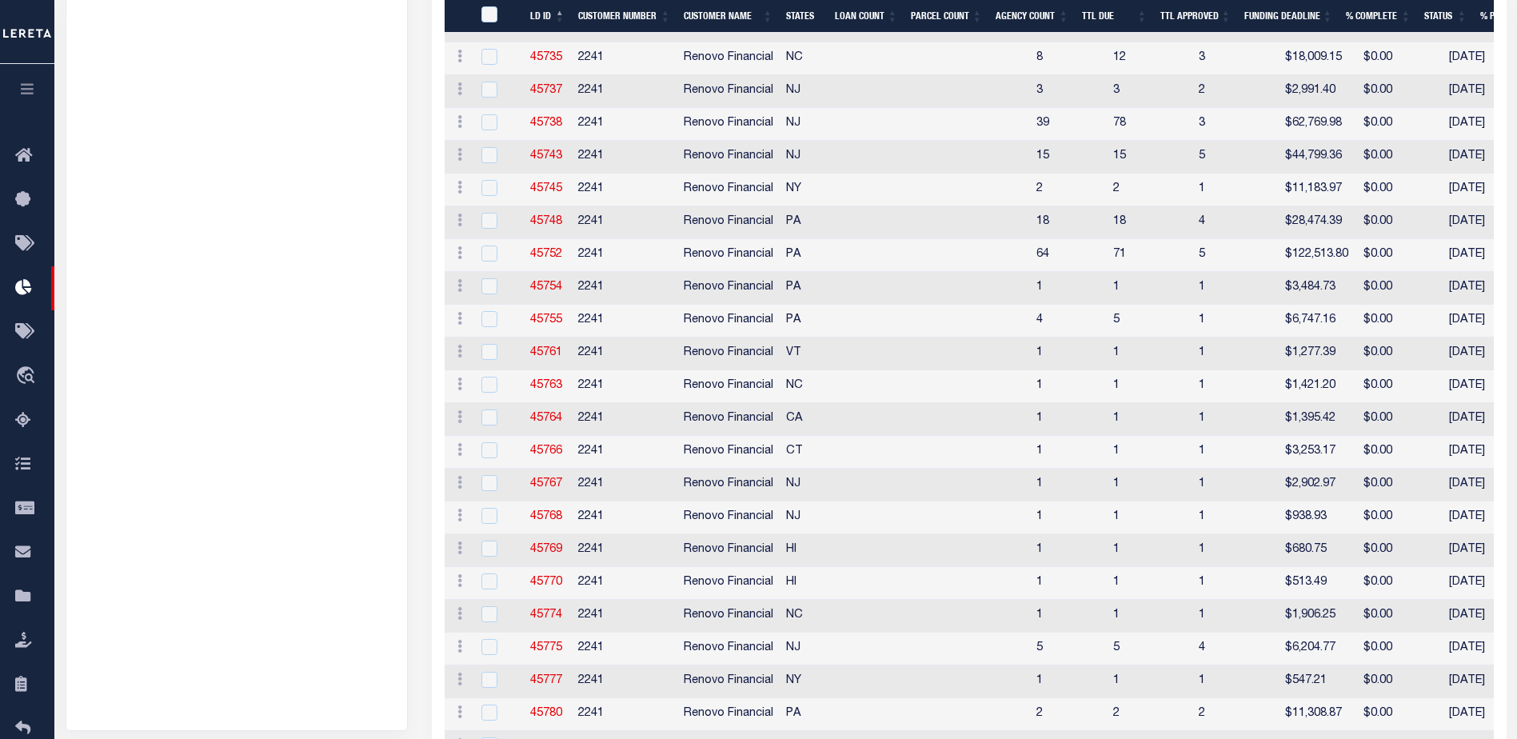
scroll to position [2075, 0]
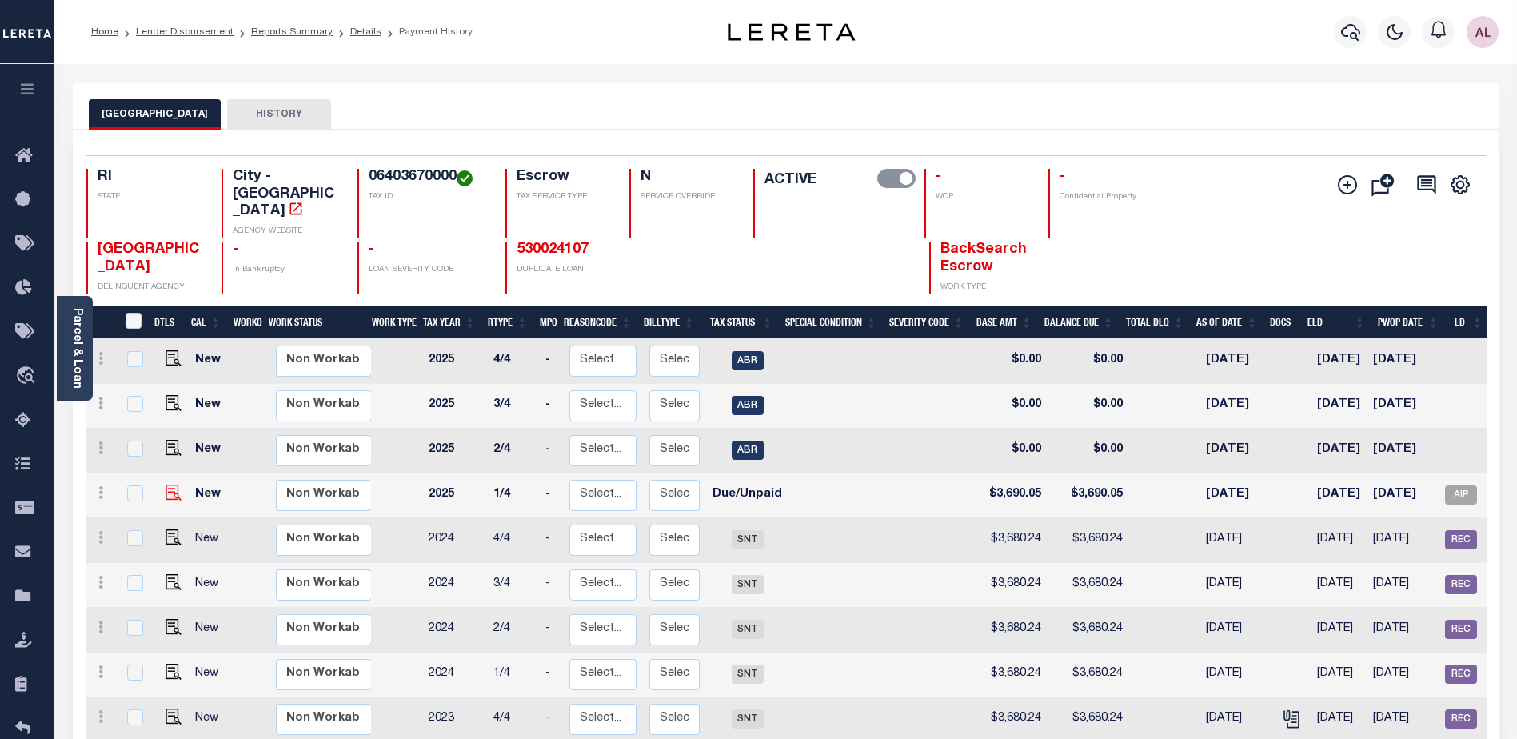
click at [163, 489] on link at bounding box center [170, 494] width 24 height 11
checkbox input "true"
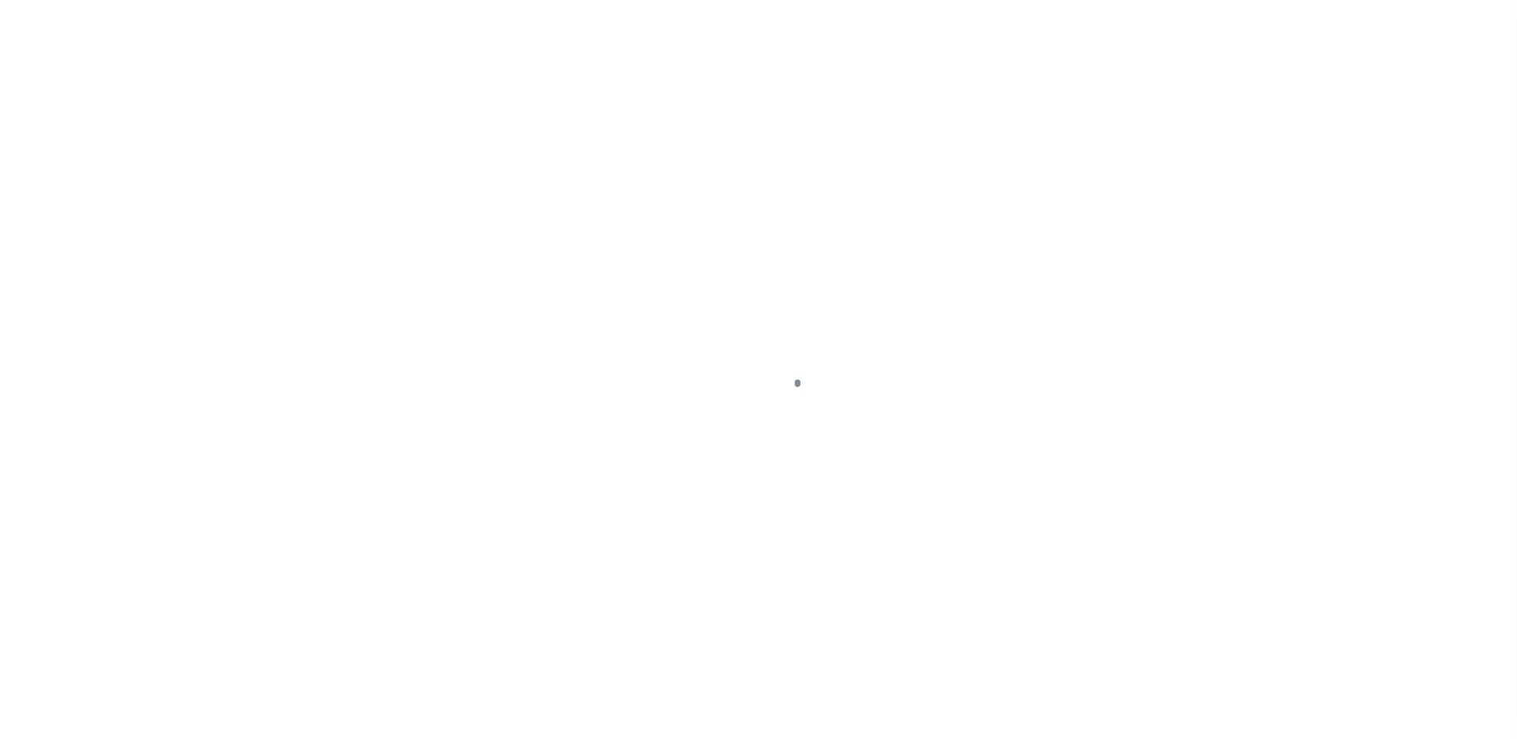
select select "DUE"
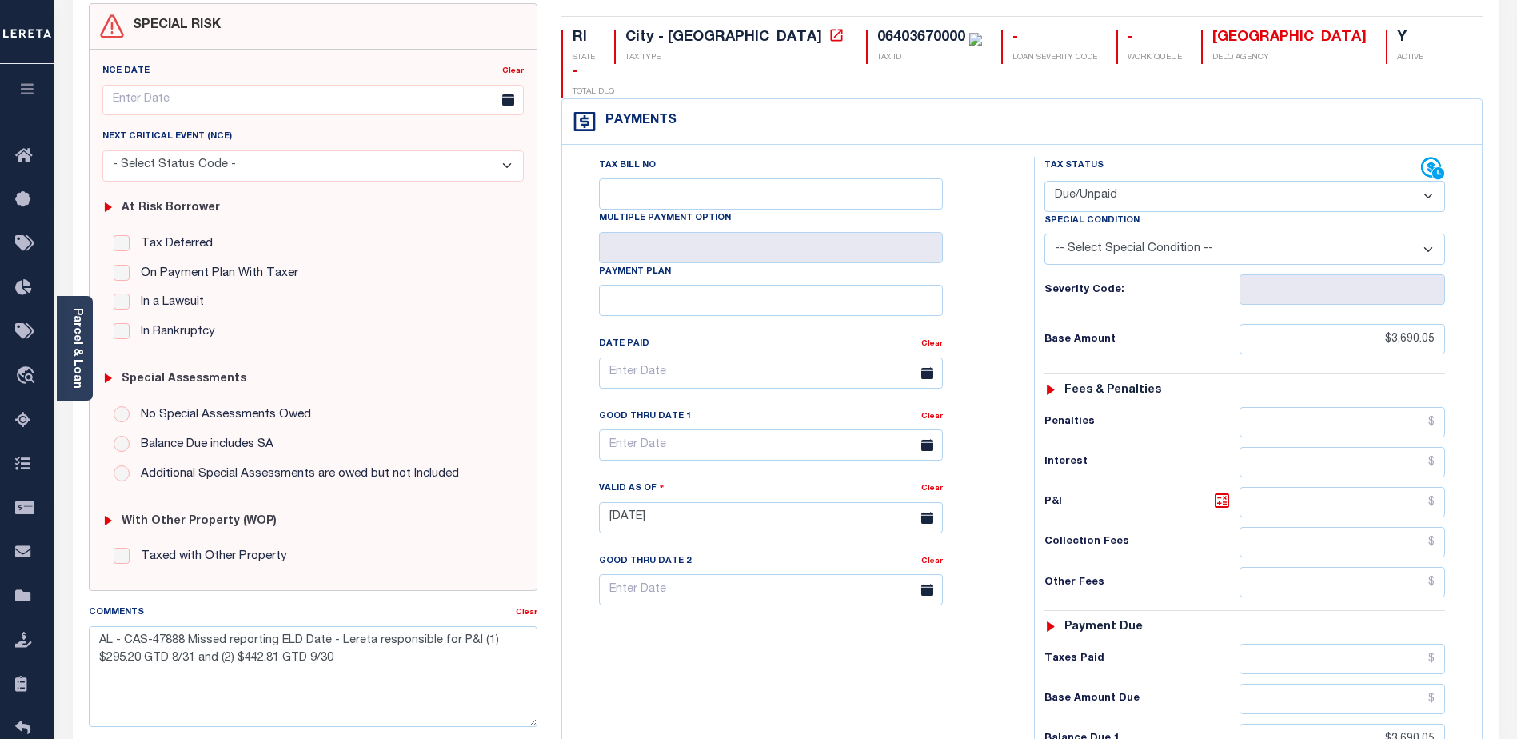
scroll to position [160, 0]
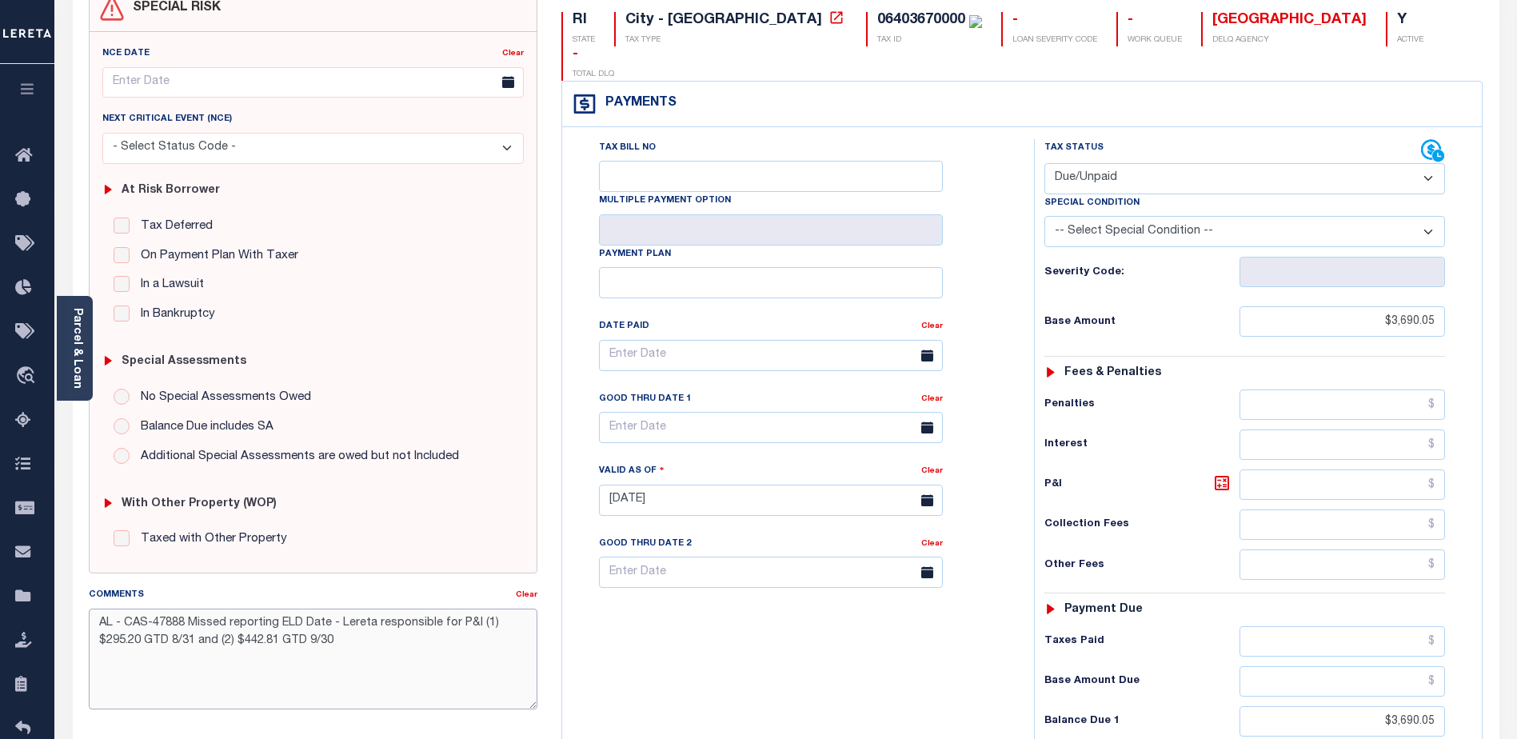
drag, startPoint x: 194, startPoint y: 637, endPoint x: 185, endPoint y: 637, distance: 8.8
click at [185, 637] on textarea "AL - CAS-47888 Missed reporting ELD Date - Lereta responsible for P&I (1) $295.…" at bounding box center [313, 659] width 449 height 101
type textarea "AL - CAS-47888 Missed reporting ELD Date - Lereta responsible for P&I (1) $295.…"
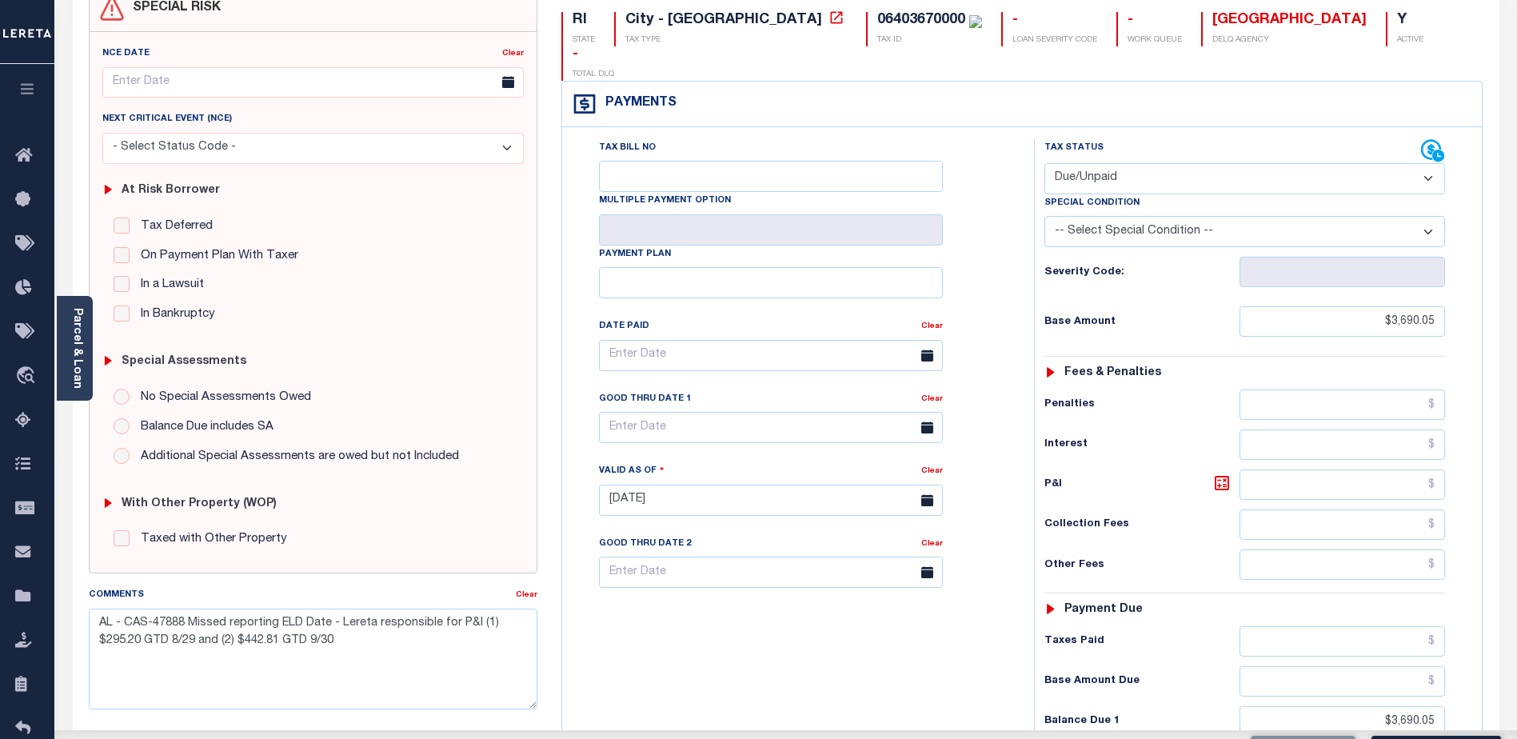
click at [901, 622] on div "Tax Bill No Multiple Payment Option Payment Plan Clear" at bounding box center [794, 492] width 456 height 706
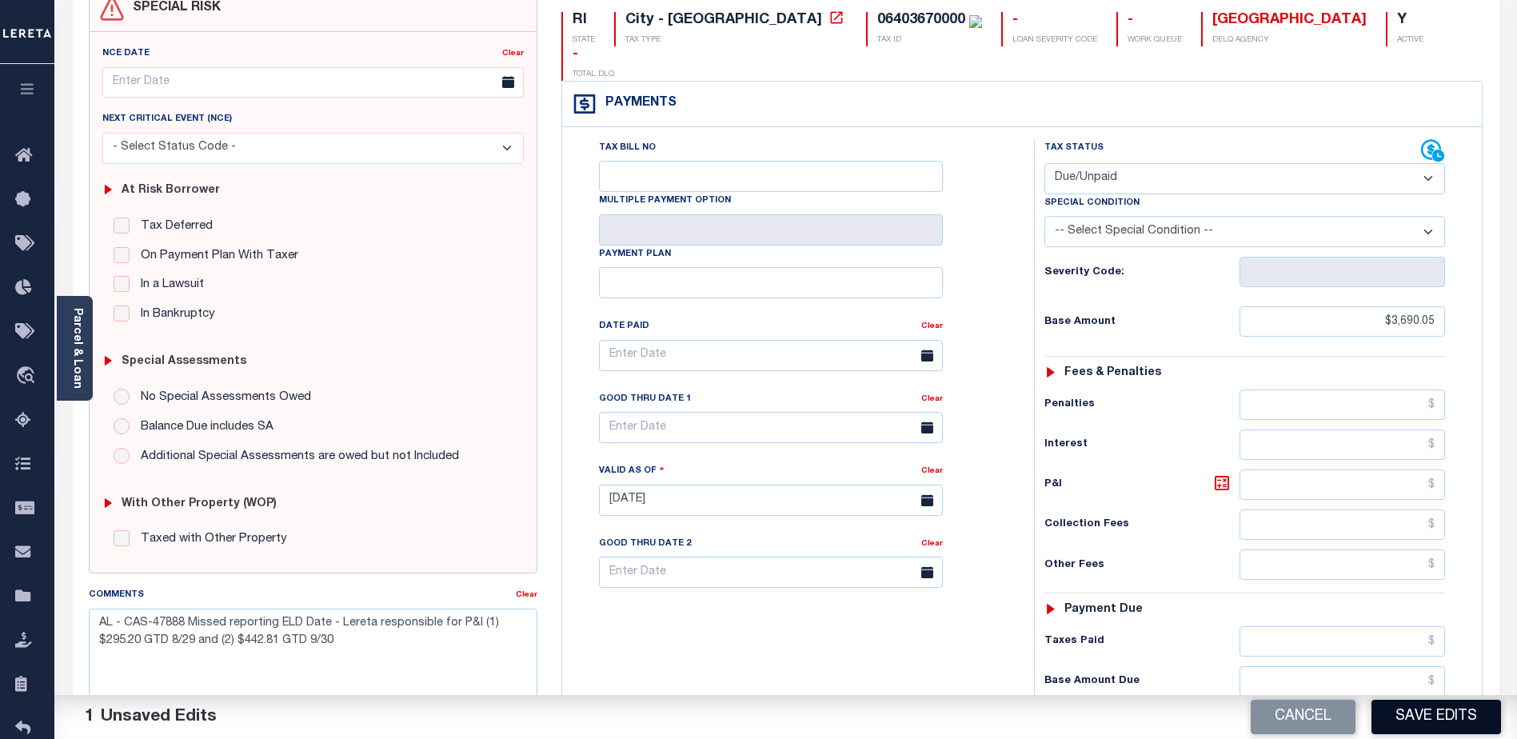
click at [1406, 717] on button "Save Edits" at bounding box center [1437, 717] width 130 height 34
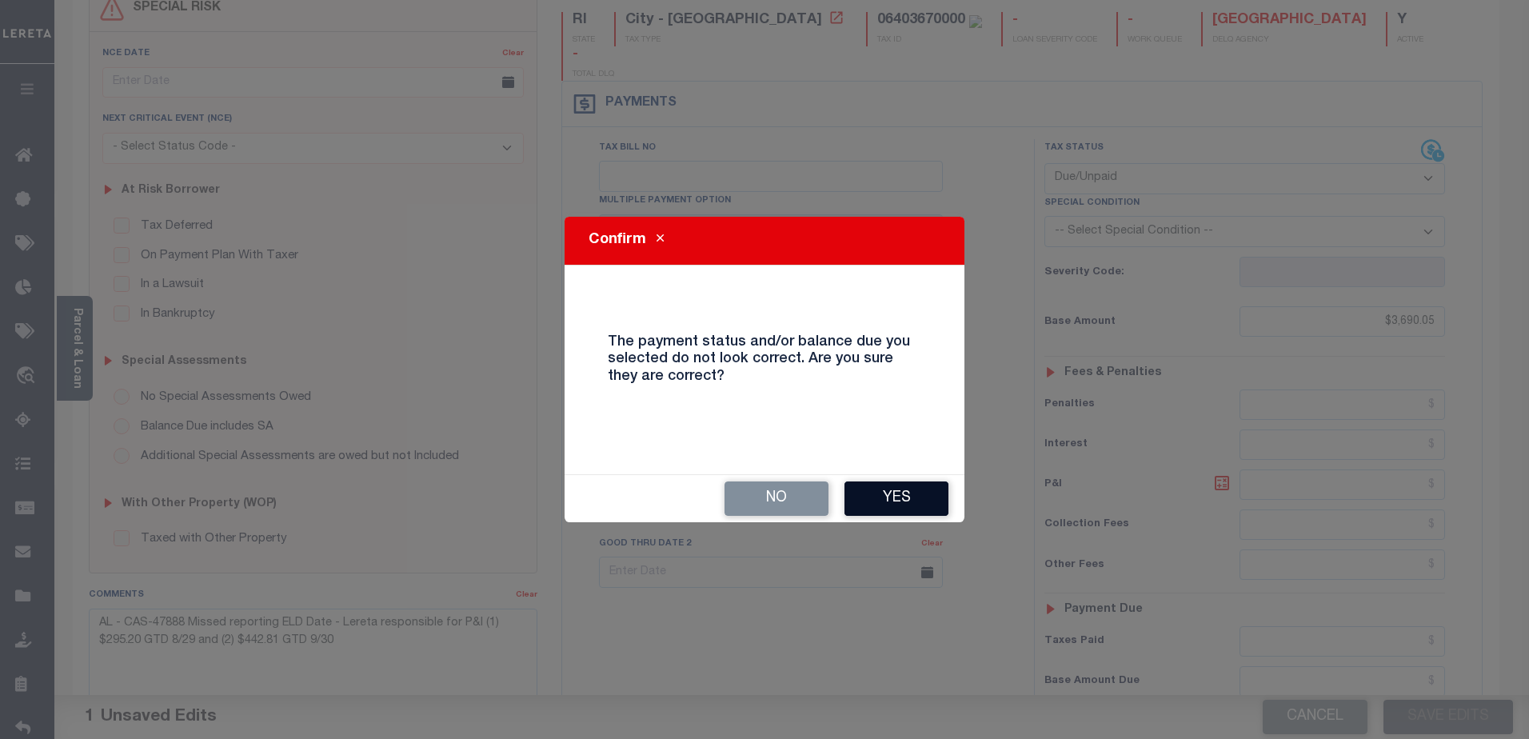
click at [890, 493] on button "Yes" at bounding box center [897, 498] width 104 height 34
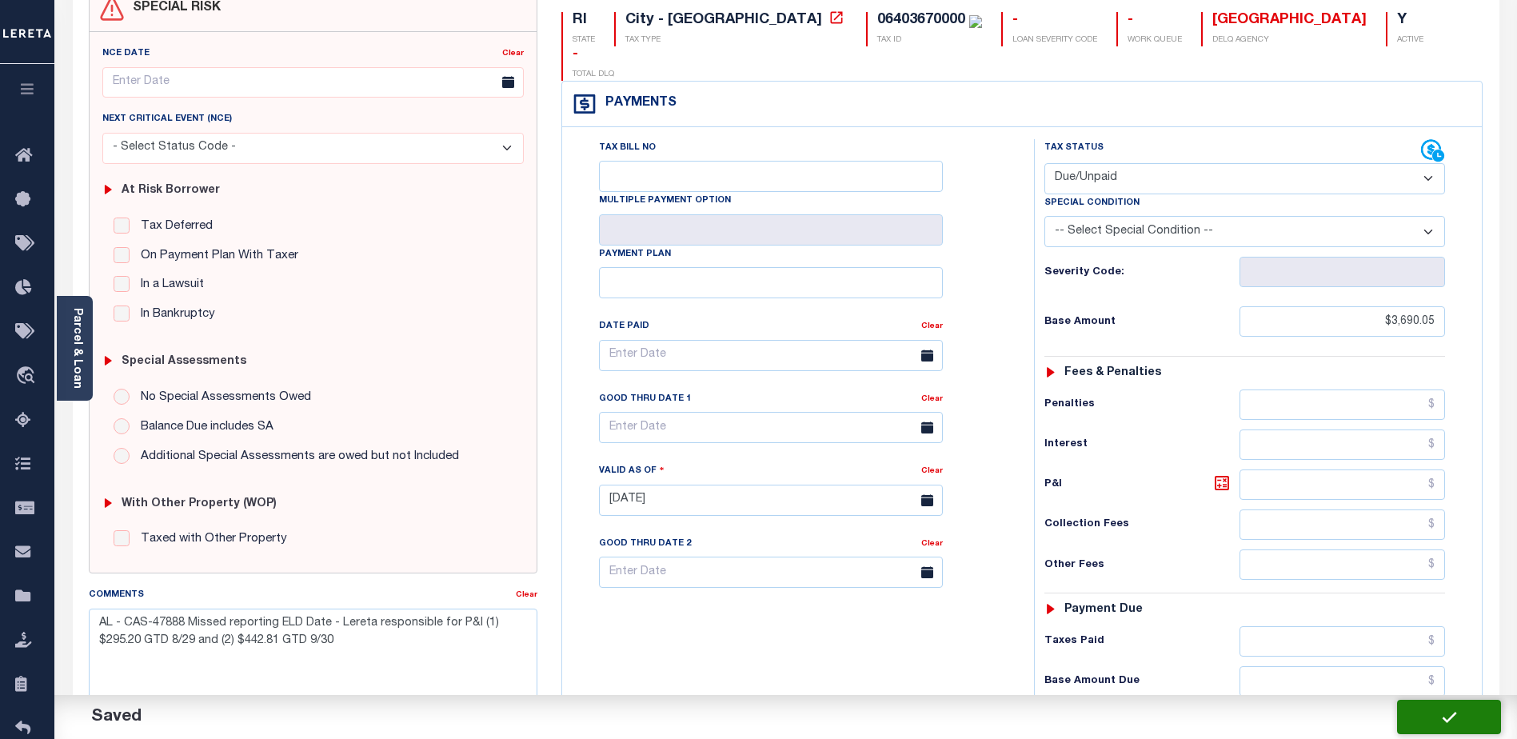
checkbox input "false"
type input "$3,690.05"
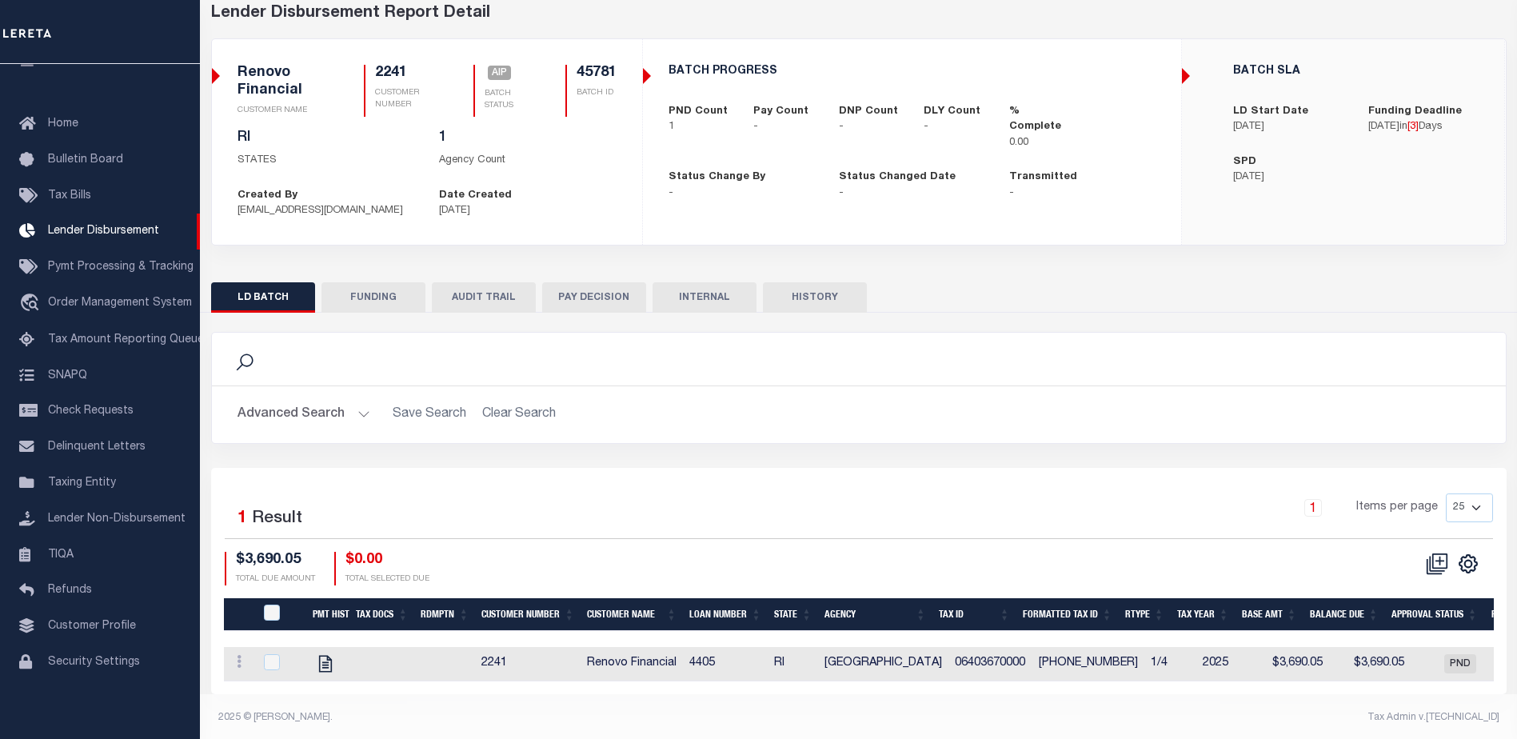
scroll to position [94, 0]
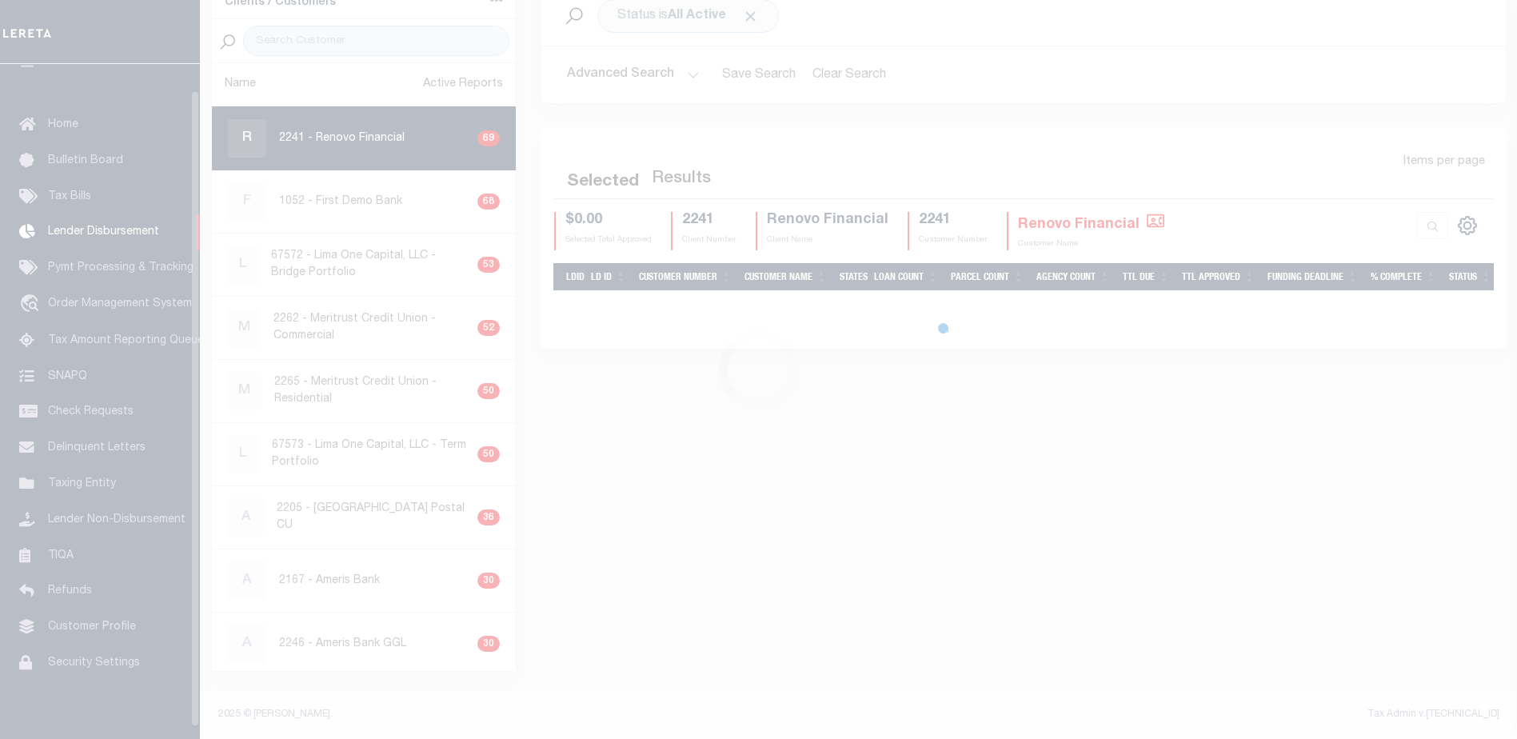
scroll to position [28, 0]
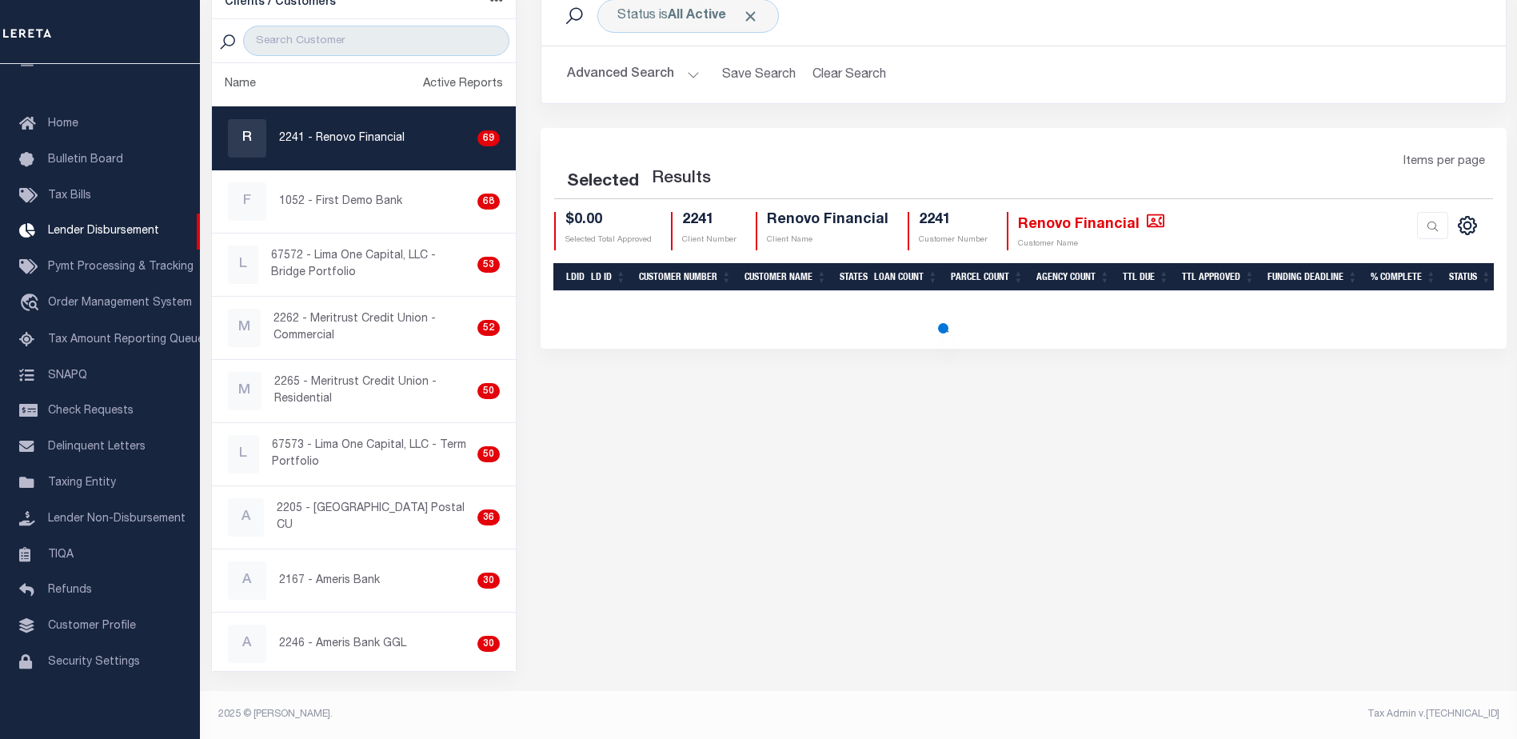
select select "200"
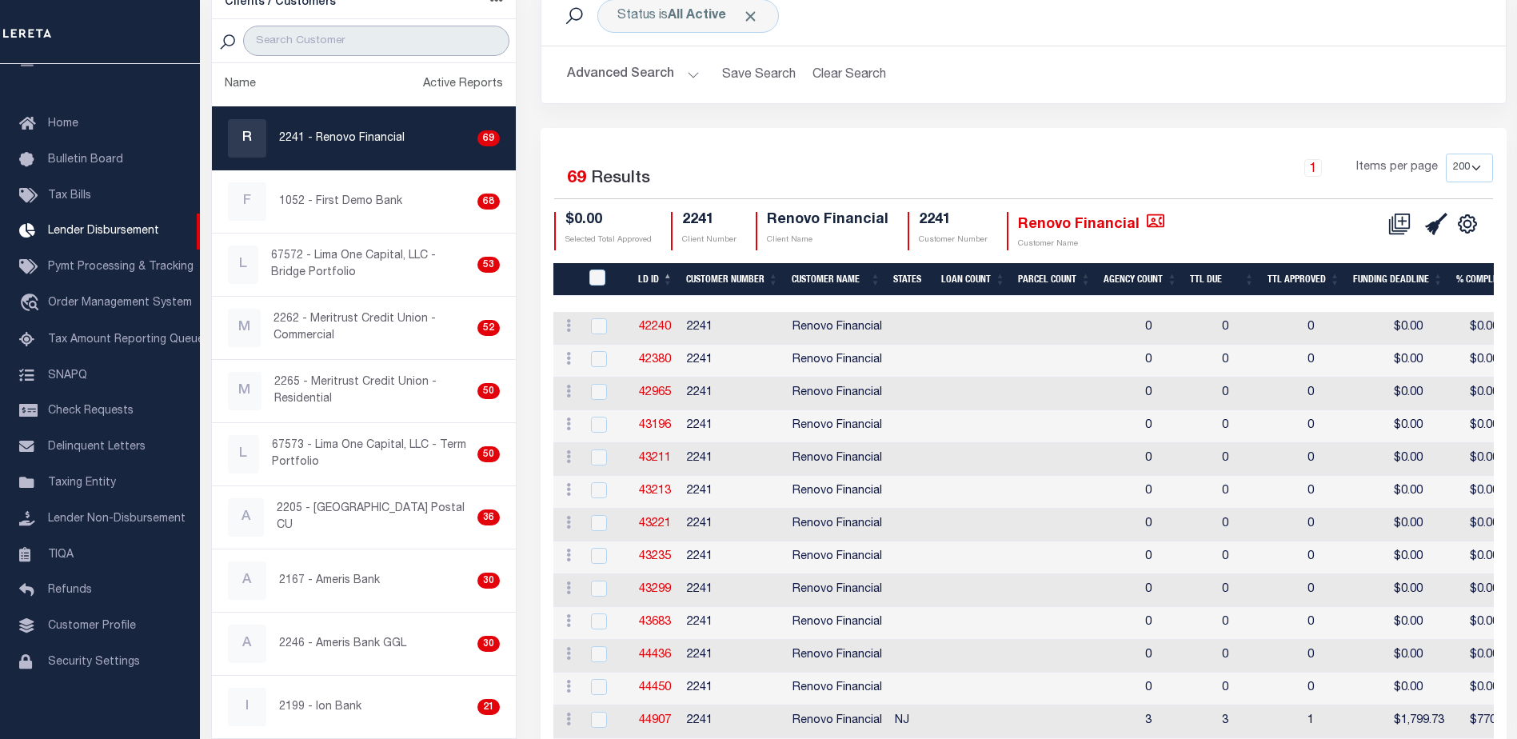
click at [308, 32] on input "search" at bounding box center [376, 41] width 266 height 30
click at [364, 28] on input "search" at bounding box center [376, 41] width 266 height 30
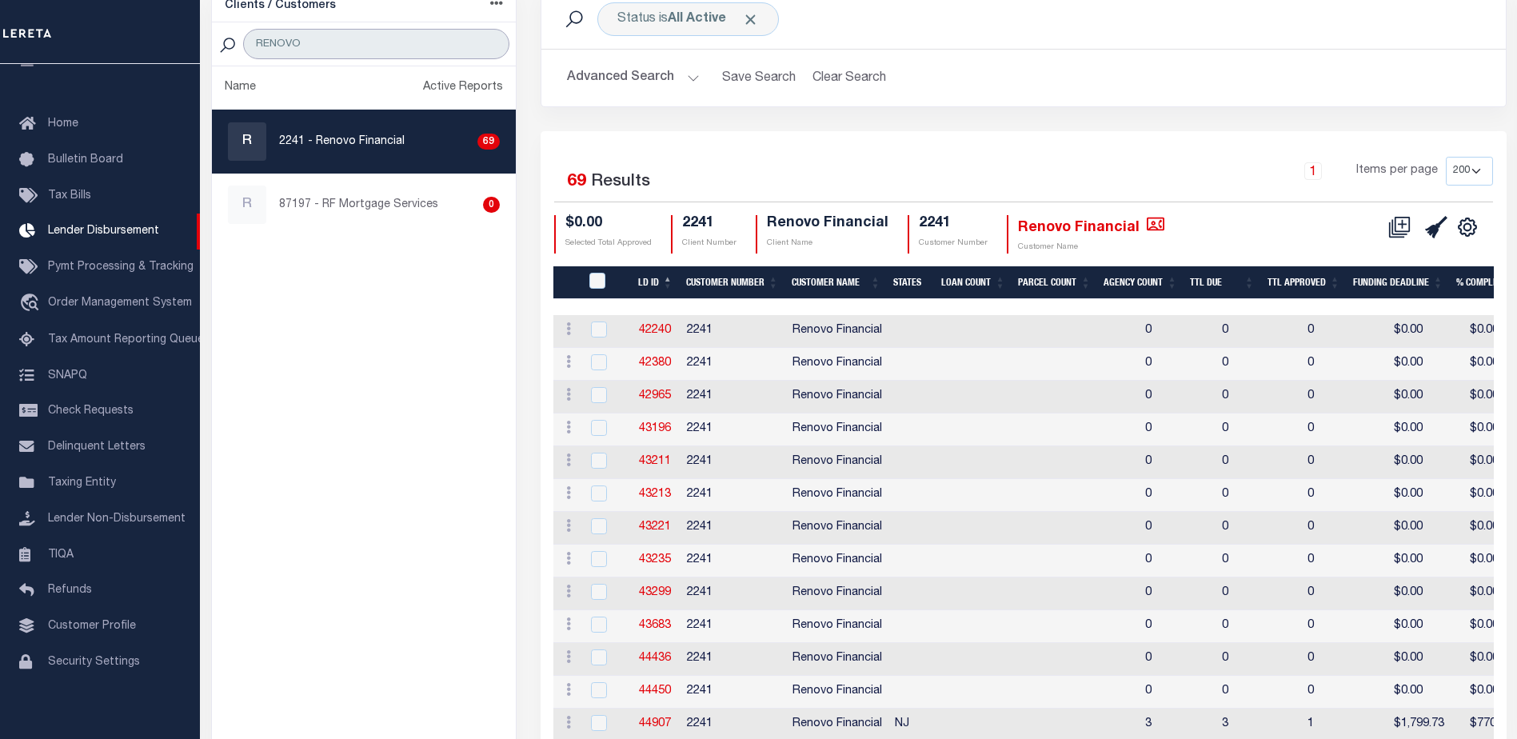
scroll to position [35, 0]
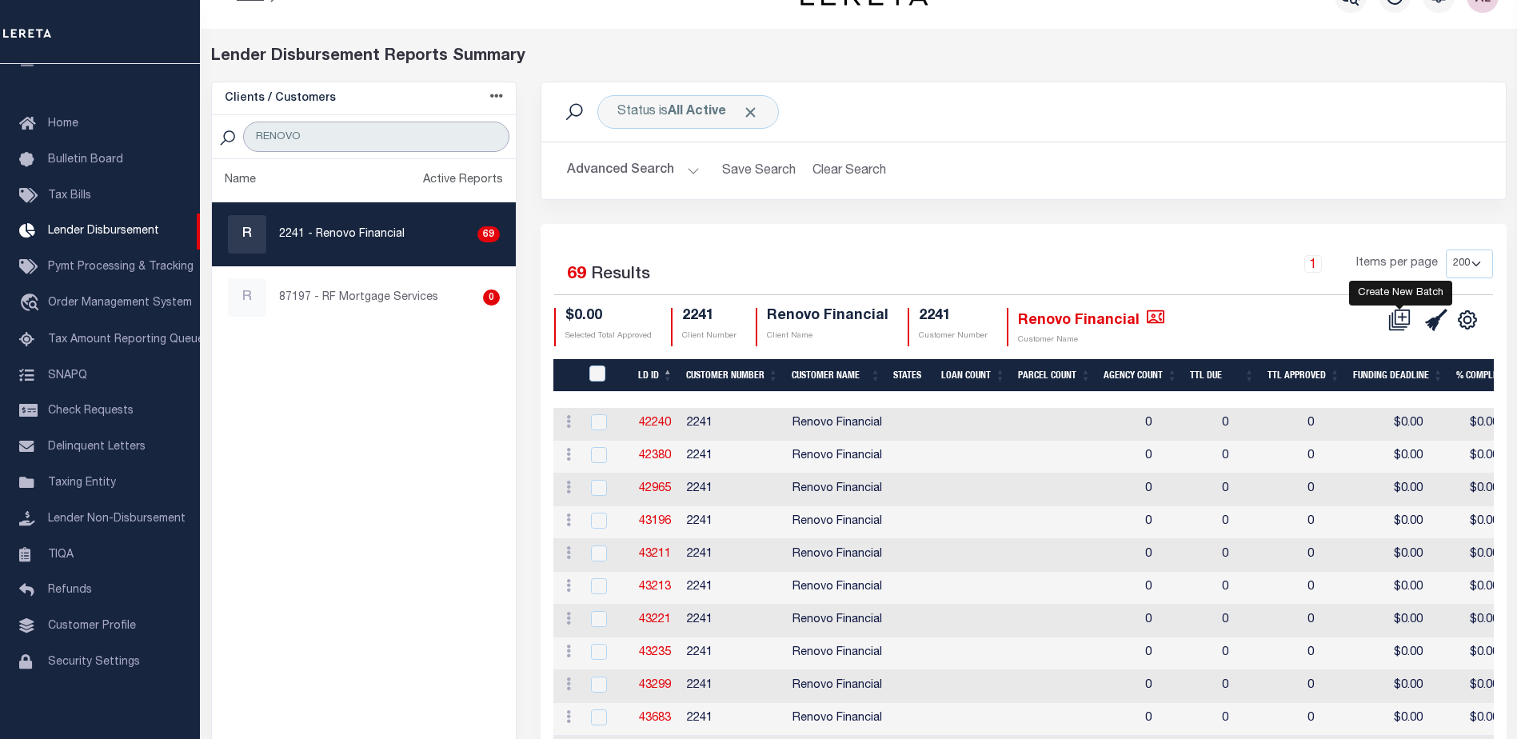
type input "RENOVO"
click at [1397, 318] on icon at bounding box center [1399, 320] width 22 height 22
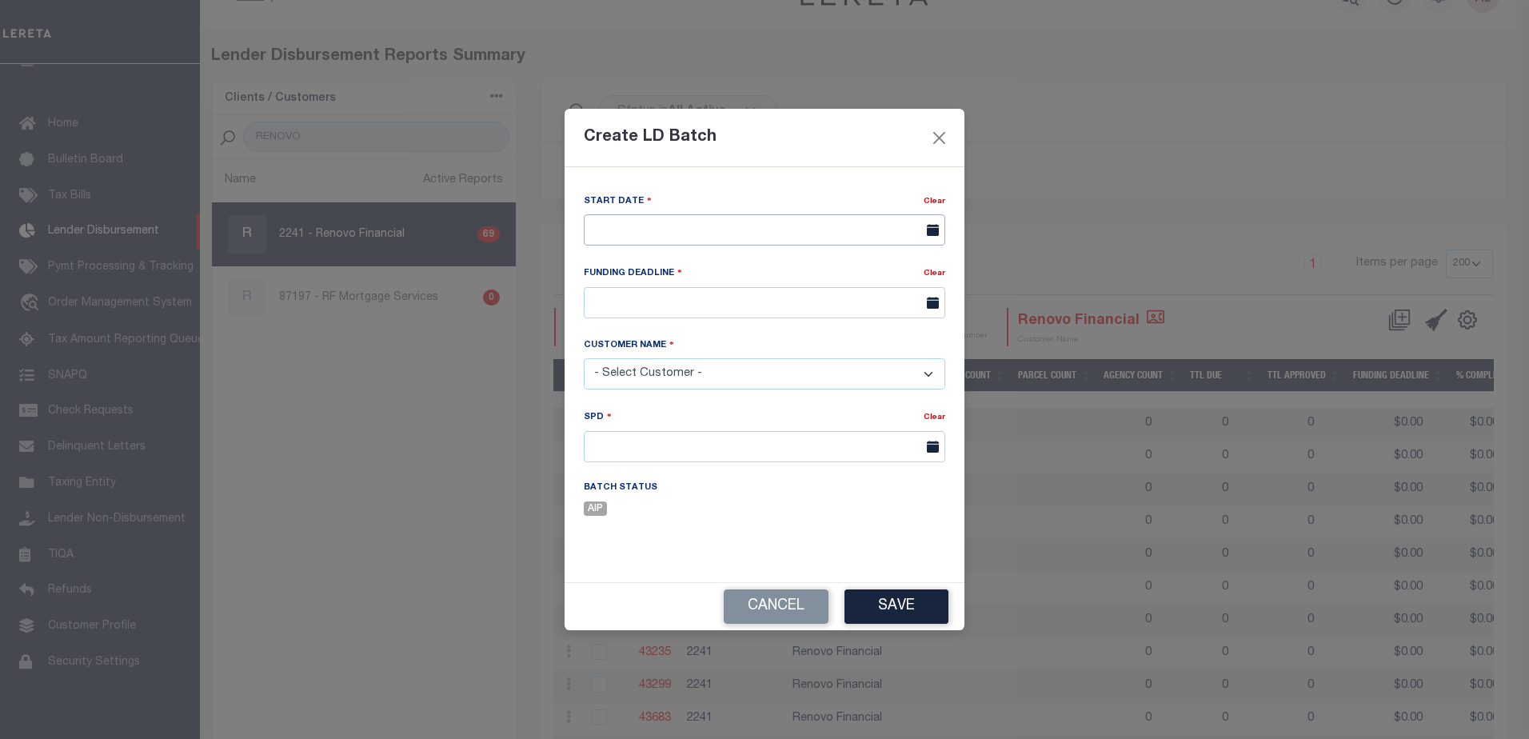
click at [627, 222] on input "text" at bounding box center [764, 229] width 361 height 31
click at [743, 415] on span "21" at bounding box center [741, 412] width 31 height 31
type input "[DATE]"
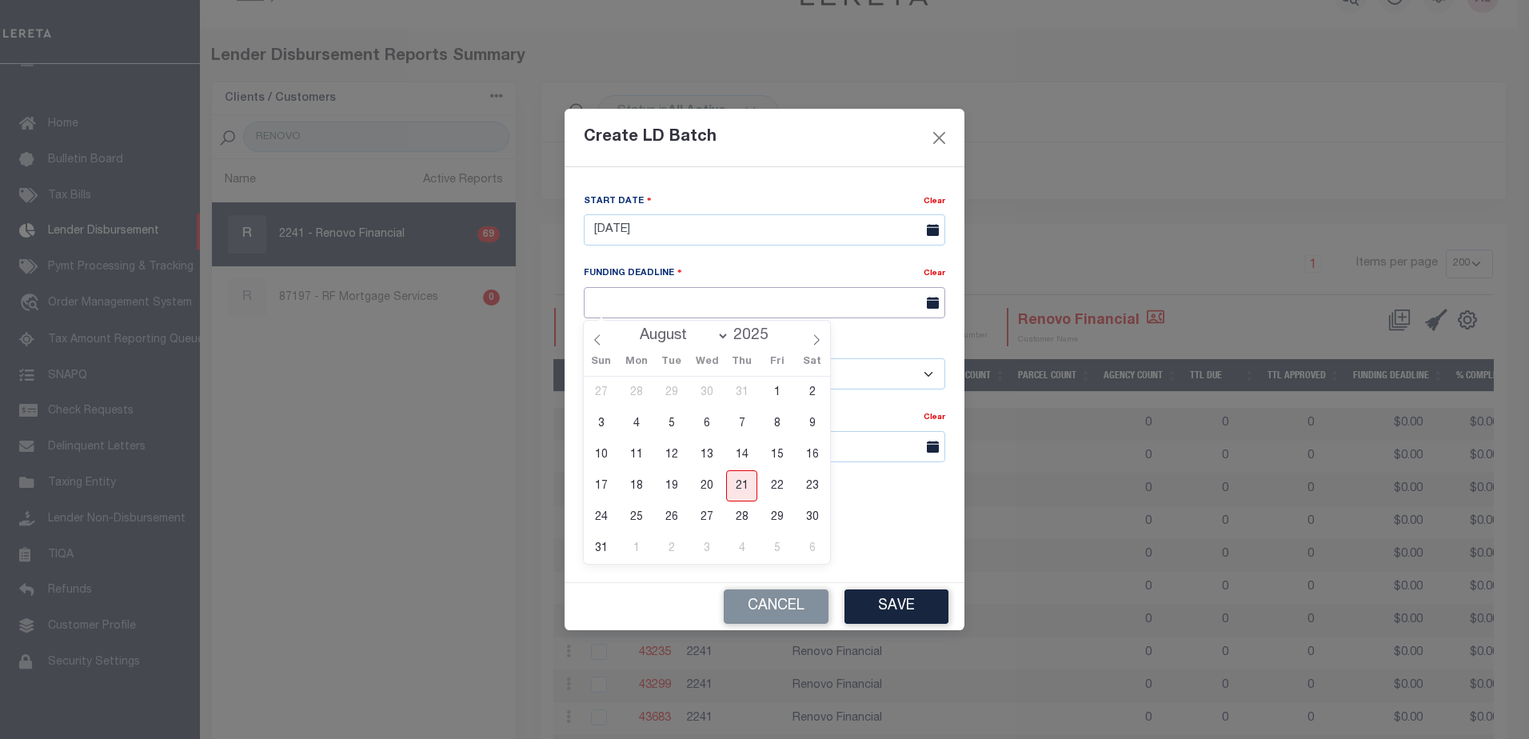
click at [661, 304] on input "text" at bounding box center [764, 302] width 361 height 31
click at [673, 514] on span "26" at bounding box center [671, 516] width 31 height 31
type input "[DATE]"
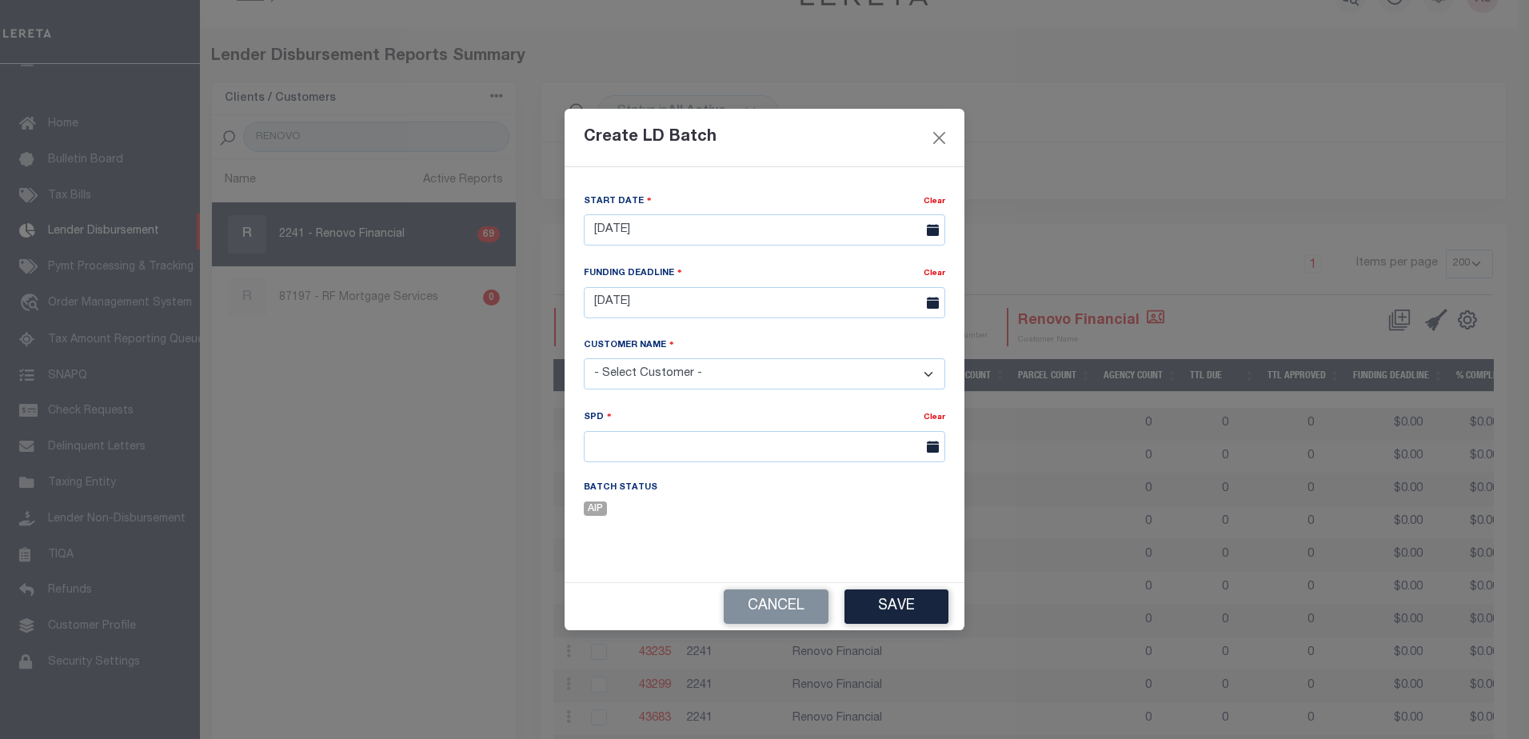
click at [657, 370] on select "- Select Customer - Accumatch - Refunds All In Credit Union Amarillo National B…" at bounding box center [764, 373] width 361 height 31
select select "2241"
click at [584, 358] on select "- Select Customer - Accumatch - Refunds All In Credit Union Amarillo National B…" at bounding box center [764, 373] width 361 height 31
click at [633, 446] on input "text" at bounding box center [764, 446] width 361 height 31
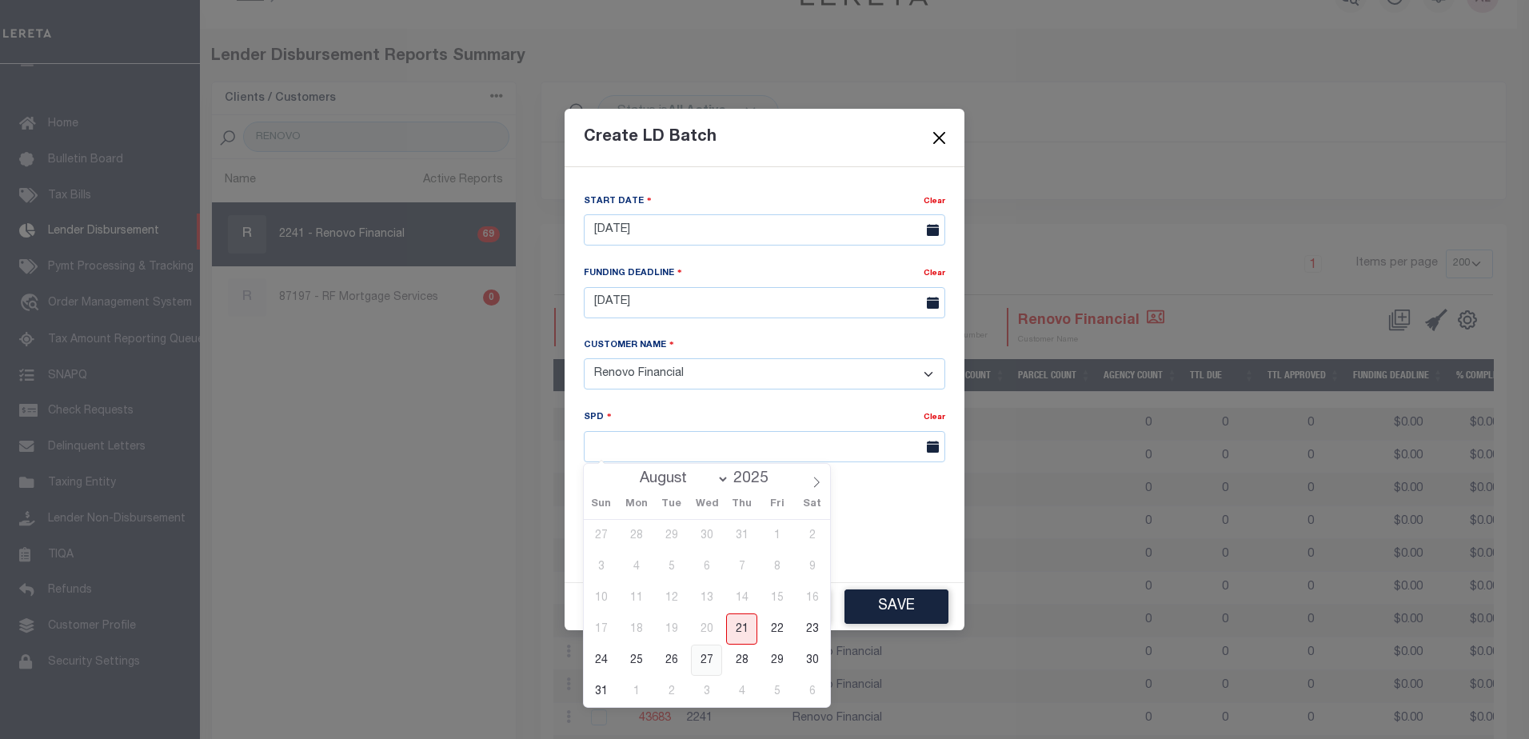
drag, startPoint x: 713, startPoint y: 661, endPoint x: 738, endPoint y: 670, distance: 26.3
click at [713, 661] on span "27" at bounding box center [706, 660] width 31 height 31
type input "[DATE]"
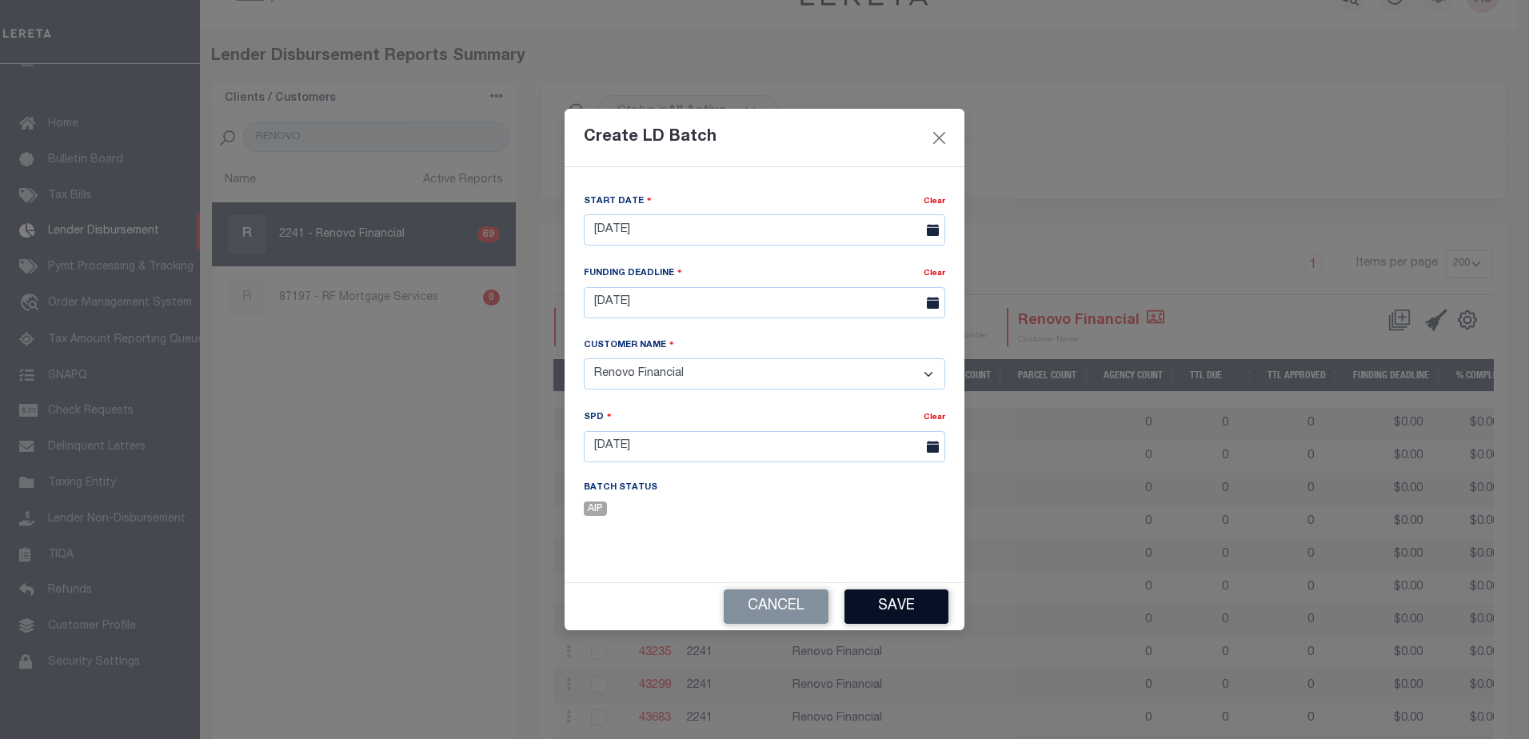
click at [906, 602] on button "Save" at bounding box center [897, 606] width 104 height 34
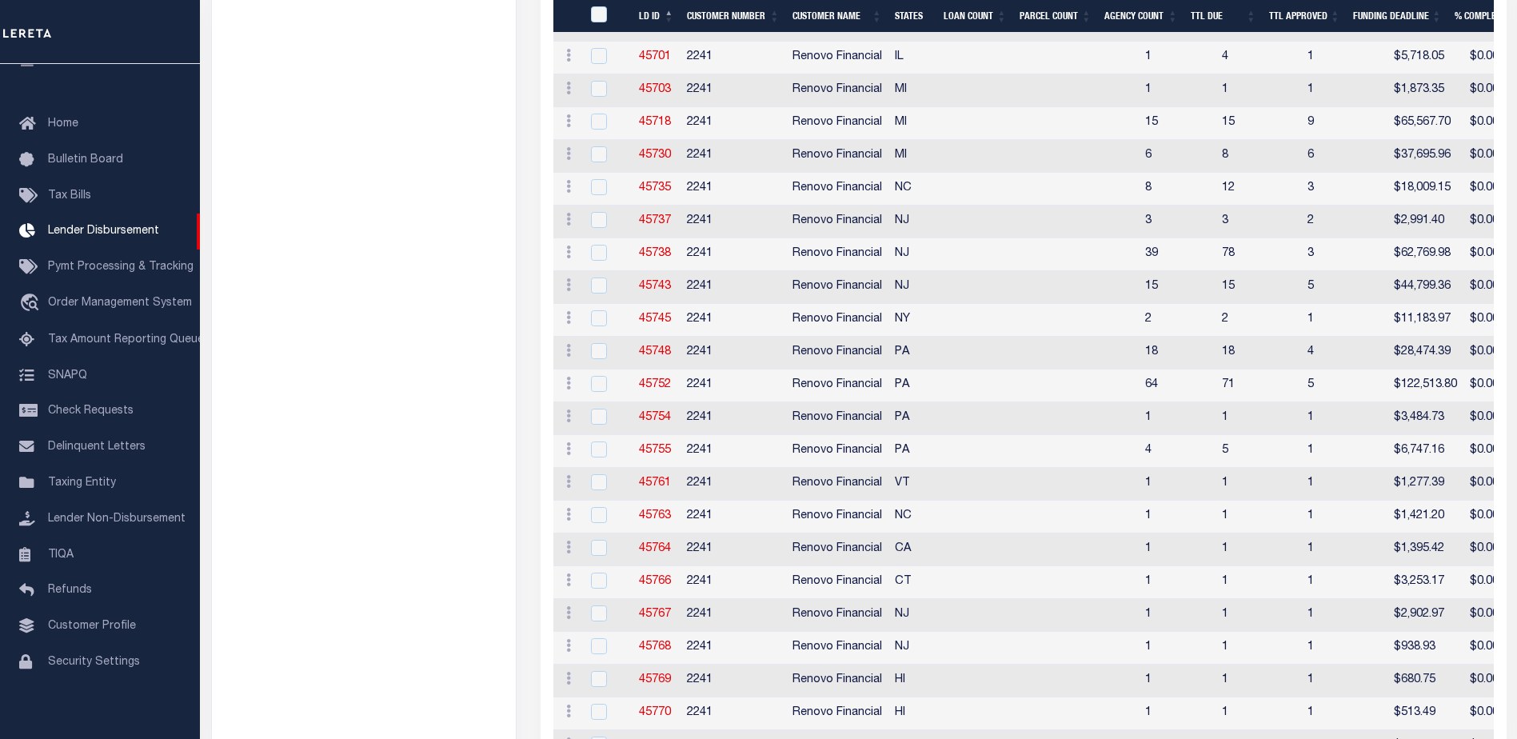
scroll to position [2074, 0]
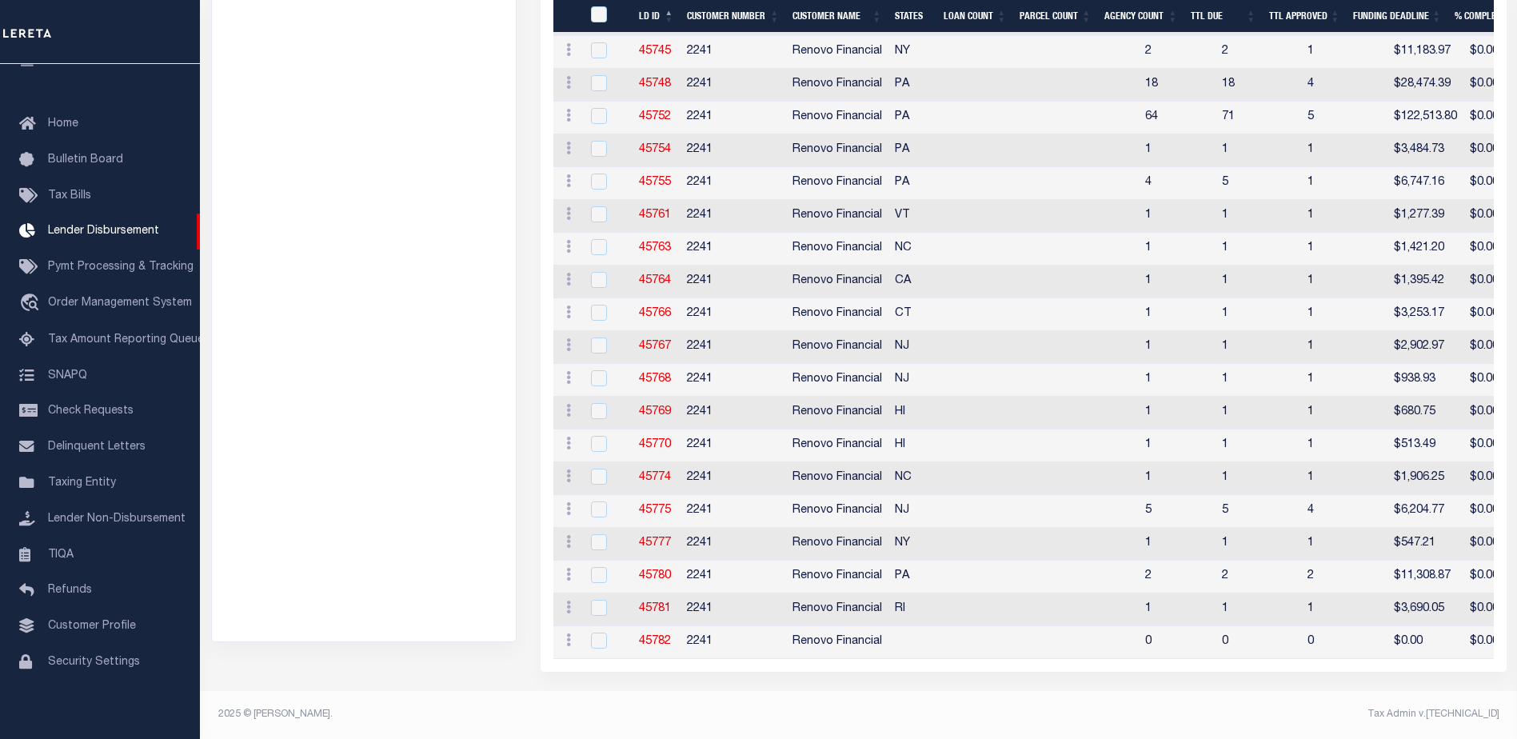
drag, startPoint x: 964, startPoint y: 661, endPoint x: 1272, endPoint y: 658, distance: 308.7
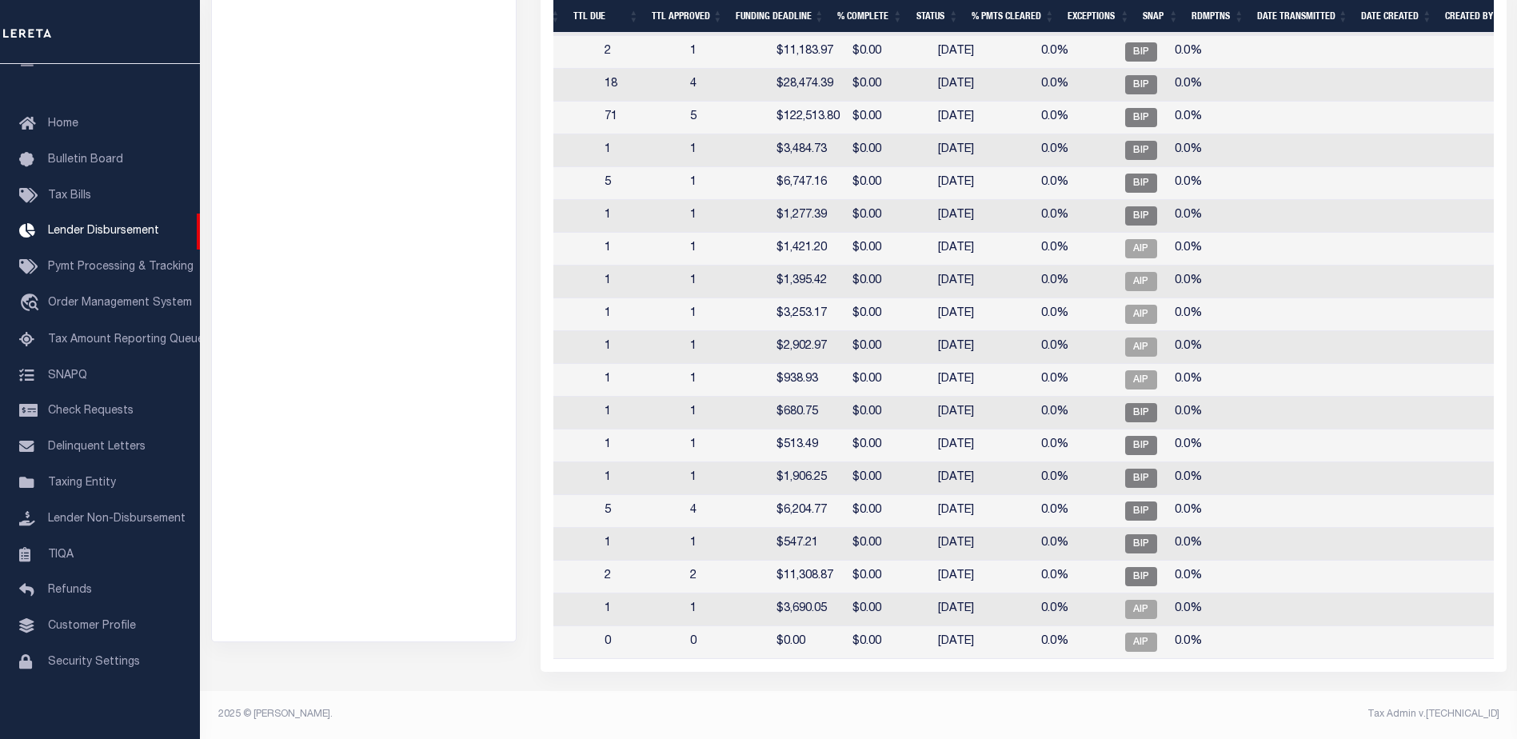
scroll to position [0, 0]
